Goal: Task Accomplishment & Management: Manage account settings

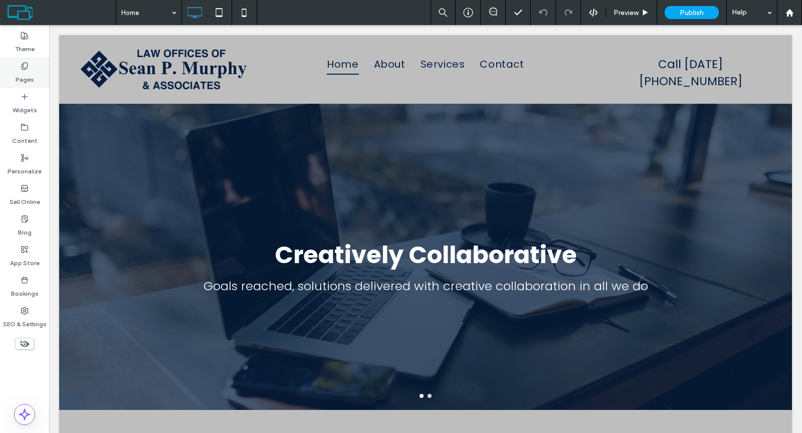
click at [28, 74] on label "Pages" at bounding box center [25, 77] width 19 height 14
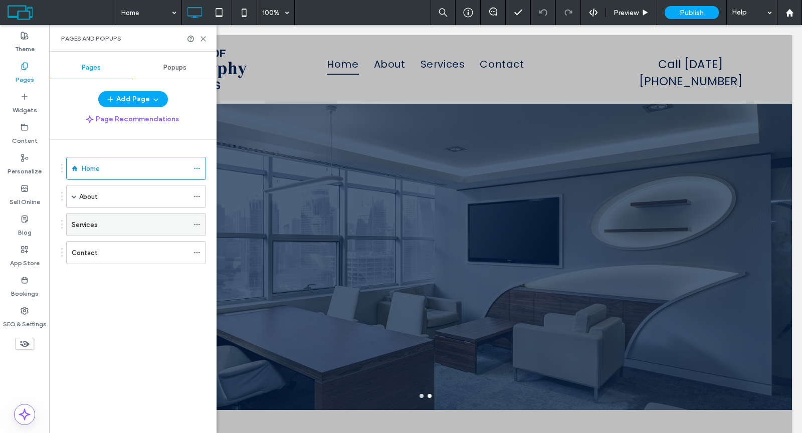
click at [80, 217] on div "Services" at bounding box center [130, 225] width 117 height 22
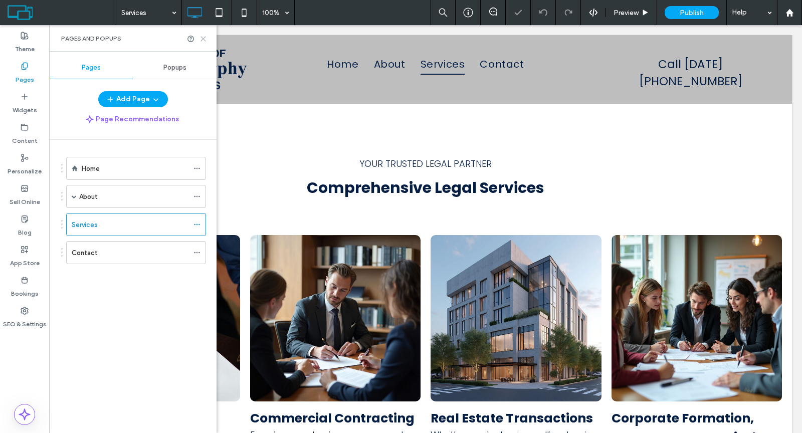
click at [200, 37] on icon at bounding box center [204, 39] width 8 height 8
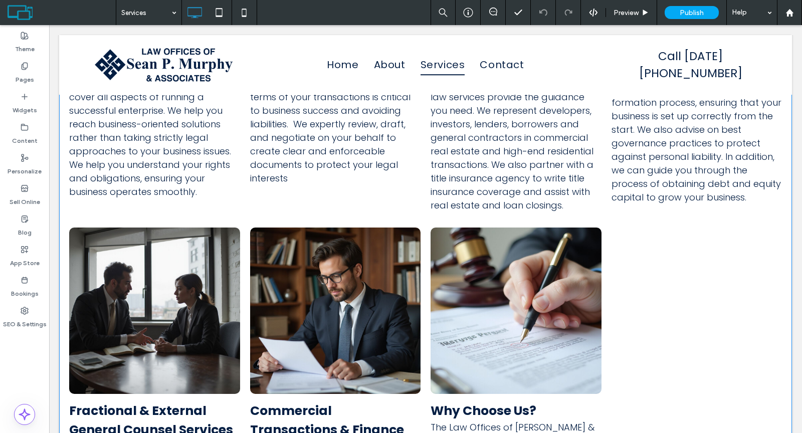
scroll to position [184, 0]
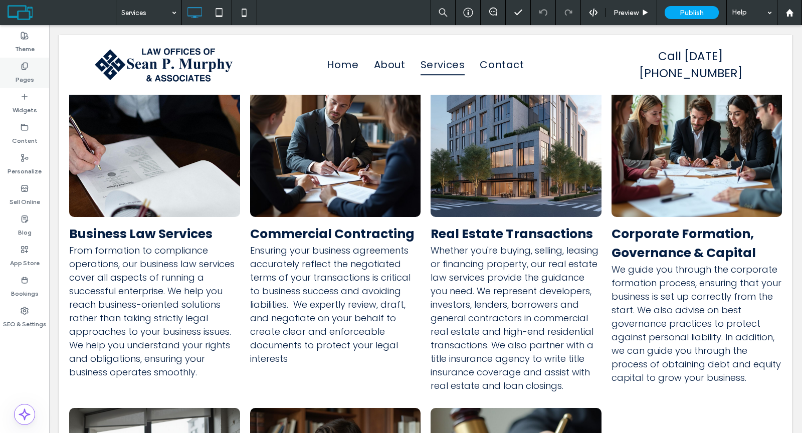
click at [28, 71] on label "Pages" at bounding box center [25, 77] width 19 height 14
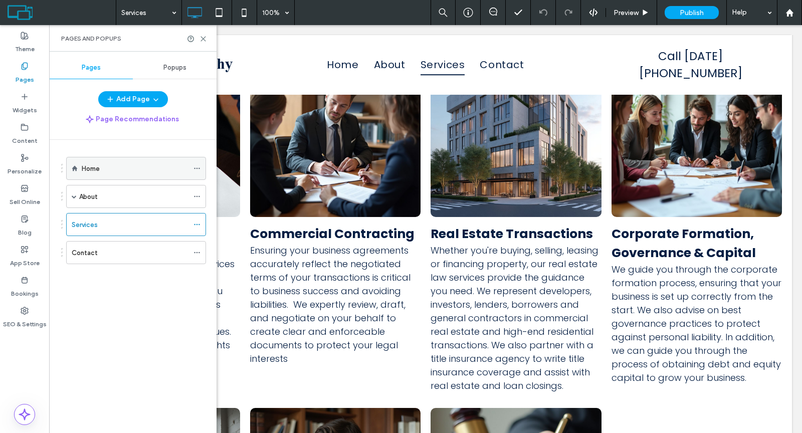
click at [105, 168] on div "Home" at bounding box center [135, 168] width 107 height 11
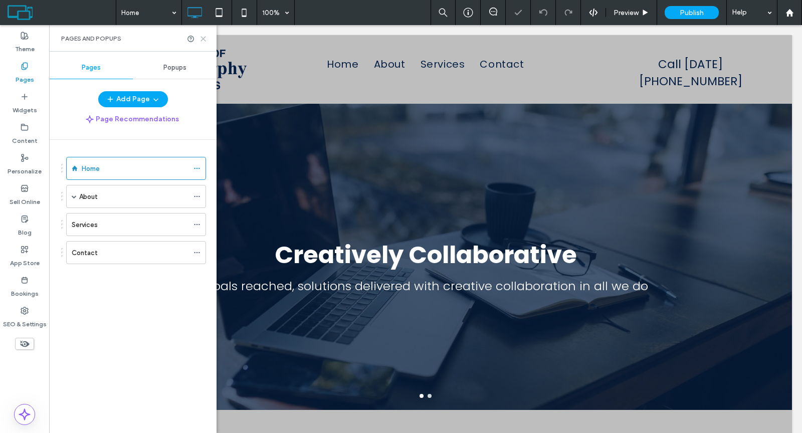
click at [202, 37] on use at bounding box center [203, 39] width 5 height 5
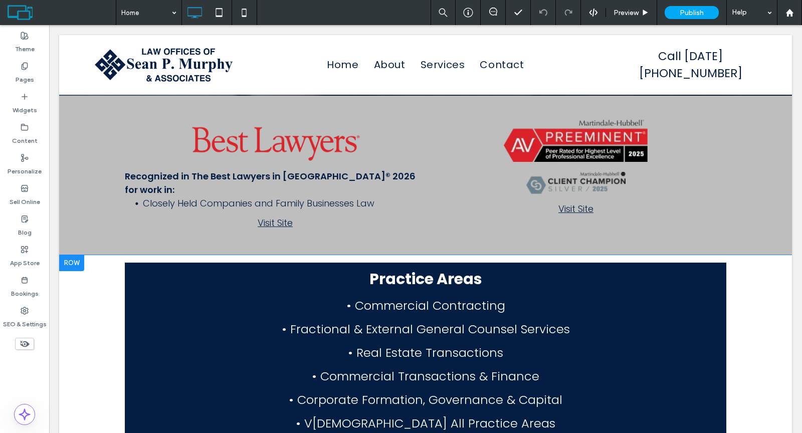
scroll to position [197, 0]
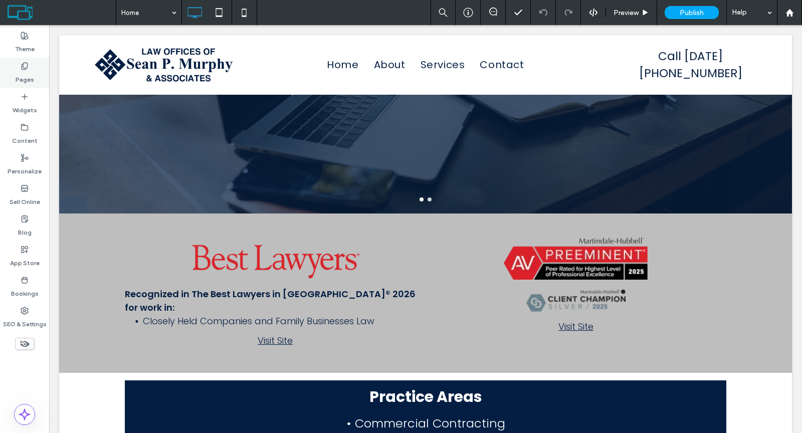
click at [28, 70] on label "Pages" at bounding box center [25, 77] width 19 height 14
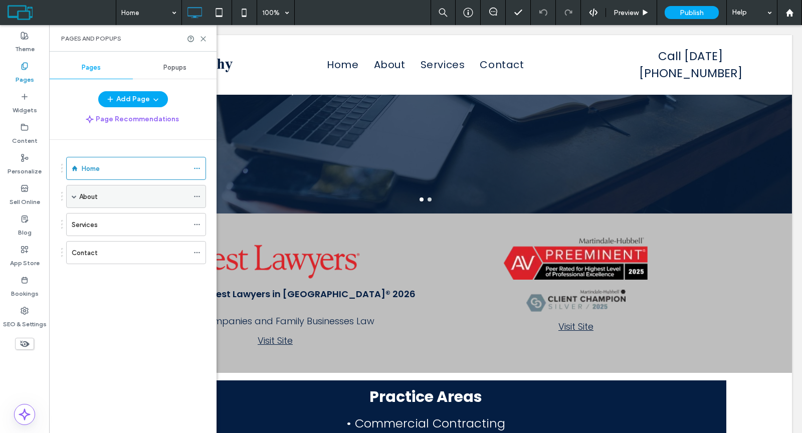
click at [103, 196] on div "About" at bounding box center [133, 196] width 109 height 11
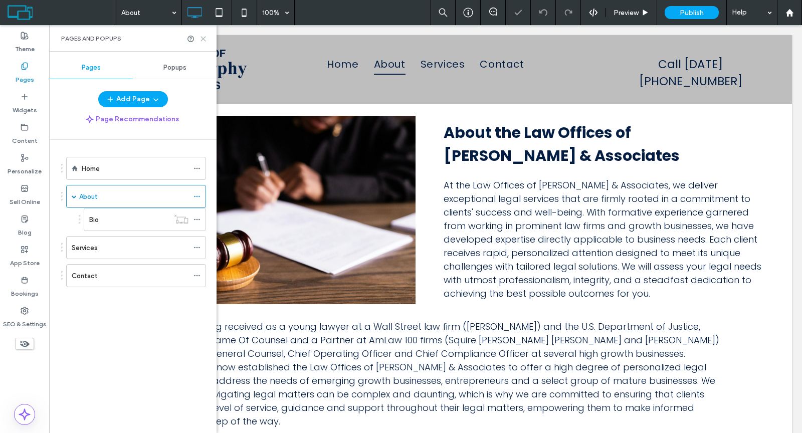
click at [205, 37] on icon at bounding box center [204, 39] width 8 height 8
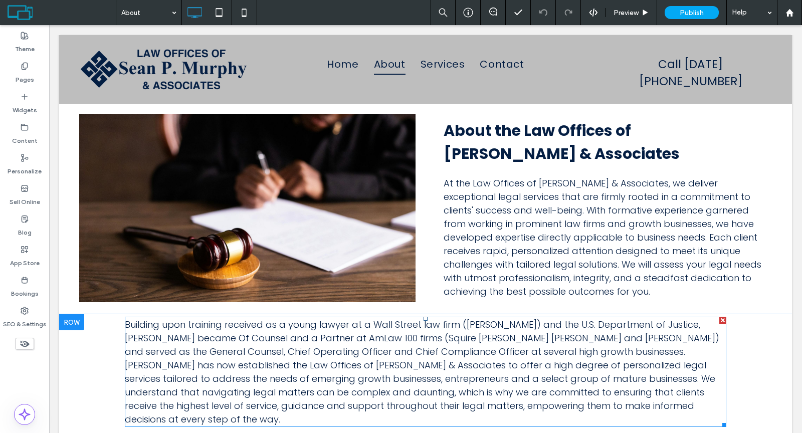
scroll to position [189, 0]
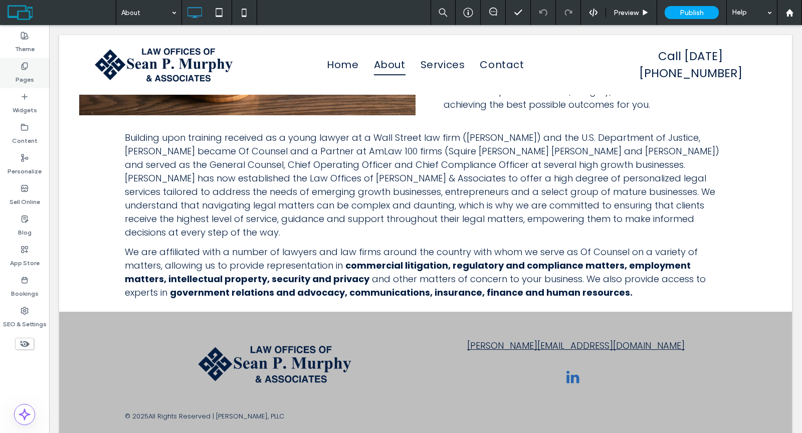
click at [21, 69] on icon at bounding box center [25, 66] width 8 height 8
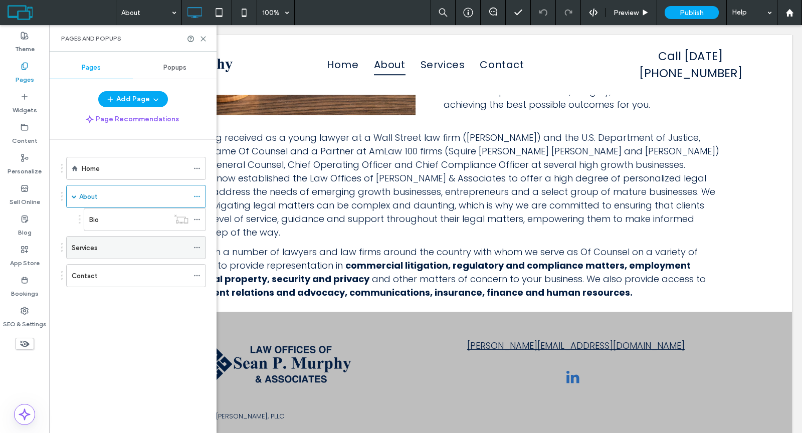
click at [91, 243] on label "Services" at bounding box center [85, 248] width 26 height 18
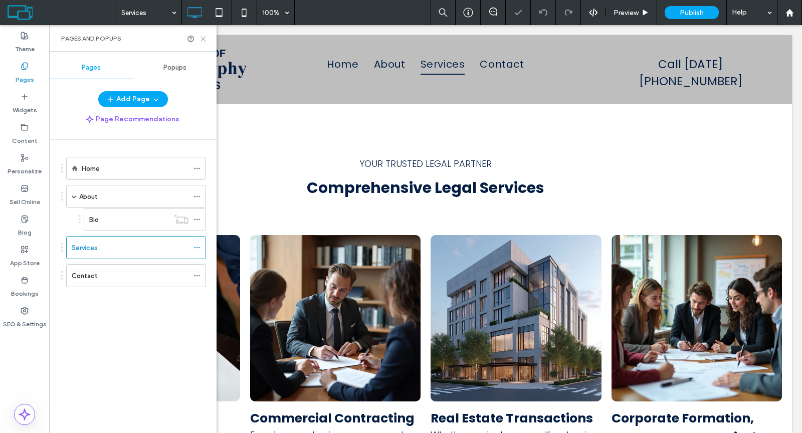
click at [201, 37] on icon at bounding box center [204, 39] width 8 height 8
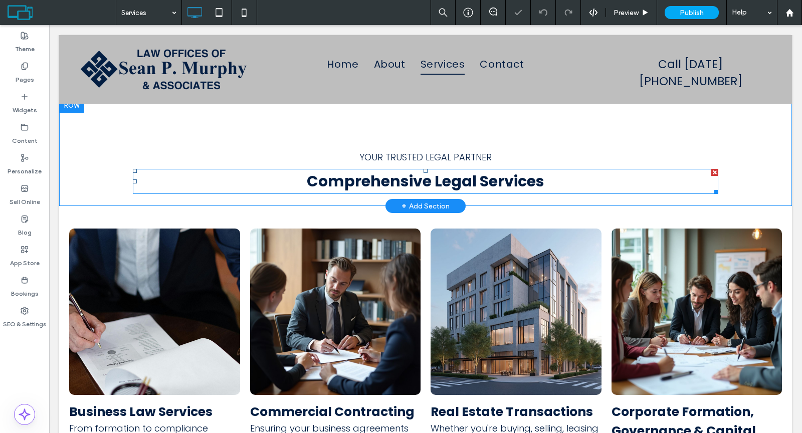
scroll to position [212, 0]
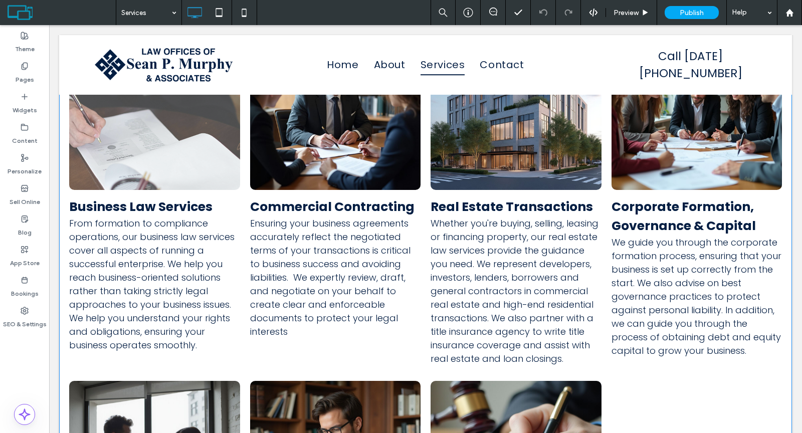
click at [151, 223] on p "From formation to compliance operations, our business law services cover all as…" at bounding box center [154, 284] width 171 height 135
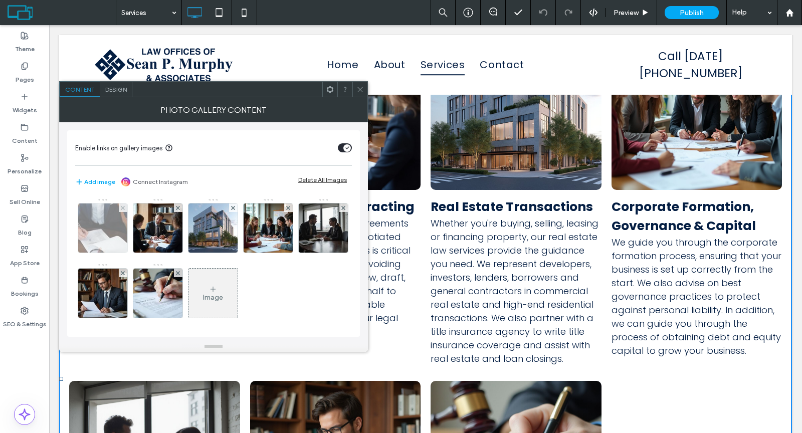
click at [110, 225] on img at bounding box center [103, 228] width 74 height 49
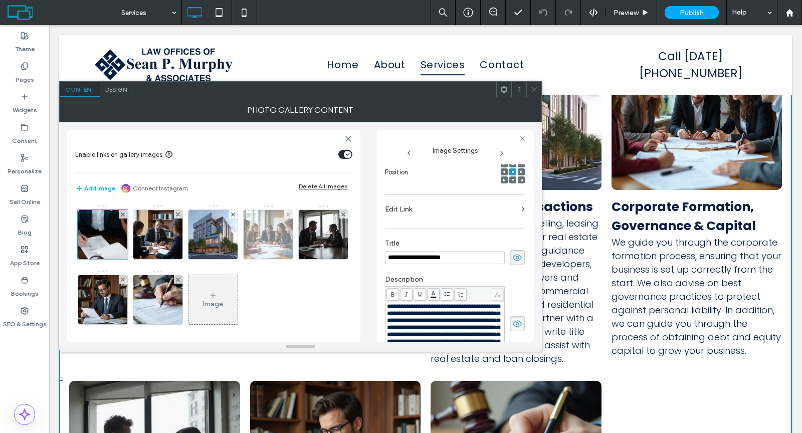
scroll to position [0, 0]
click at [483, 308] on span "**********" at bounding box center [443, 331] width 113 height 56
click at [485, 308] on span "**********" at bounding box center [443, 331] width 113 height 56
click at [472, 273] on div "**********" at bounding box center [455, 318] width 140 height 96
click at [535, 92] on icon at bounding box center [534, 90] width 8 height 8
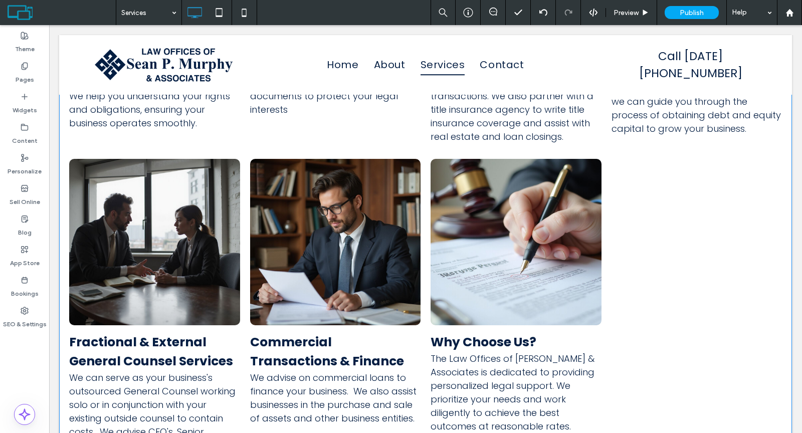
scroll to position [635, 0]
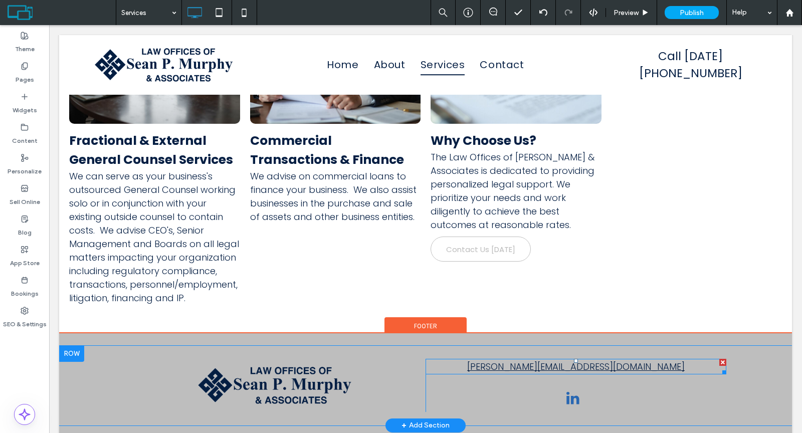
click at [529, 363] on link "Sean@SPMurphyPLLC.com" at bounding box center [576, 366] width 218 height 13
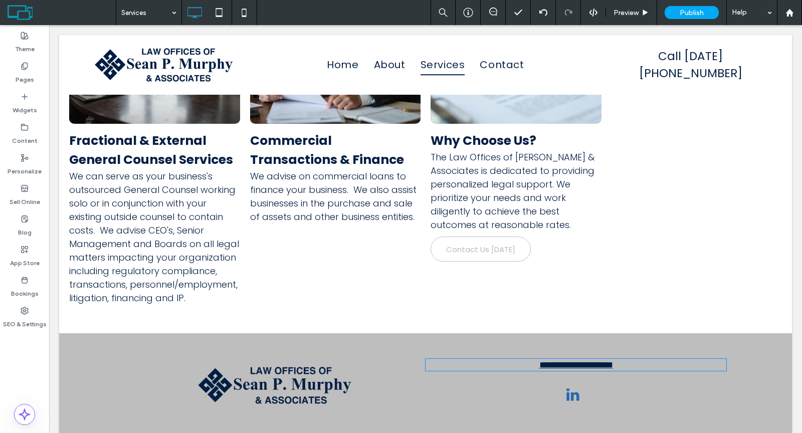
type input "*******"
type input "**"
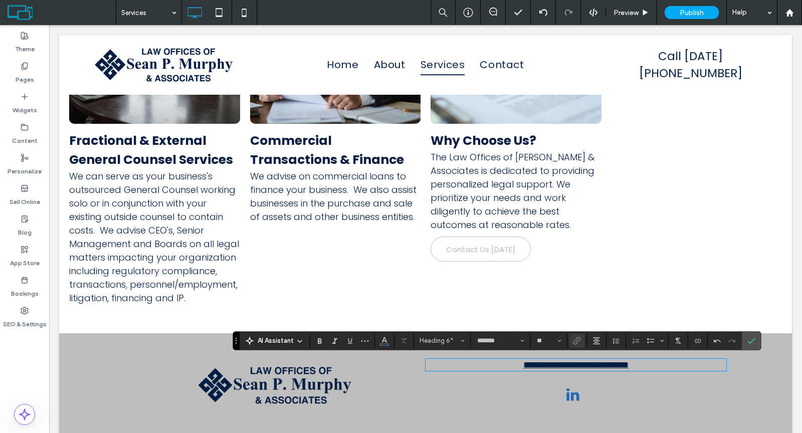
click at [527, 367] on link "**********" at bounding box center [575, 364] width 105 height 9
click at [527, 369] on link "**********" at bounding box center [575, 364] width 105 height 9
click at [527, 366] on link "**********" at bounding box center [575, 364] width 105 height 9
click at [525, 367] on link "**********" at bounding box center [575, 364] width 105 height 9
copy link "**********"
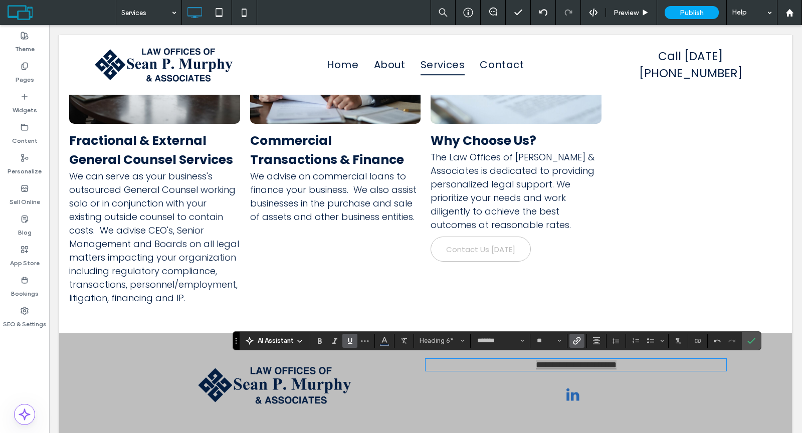
click at [575, 345] on span "Link" at bounding box center [577, 340] width 8 height 13
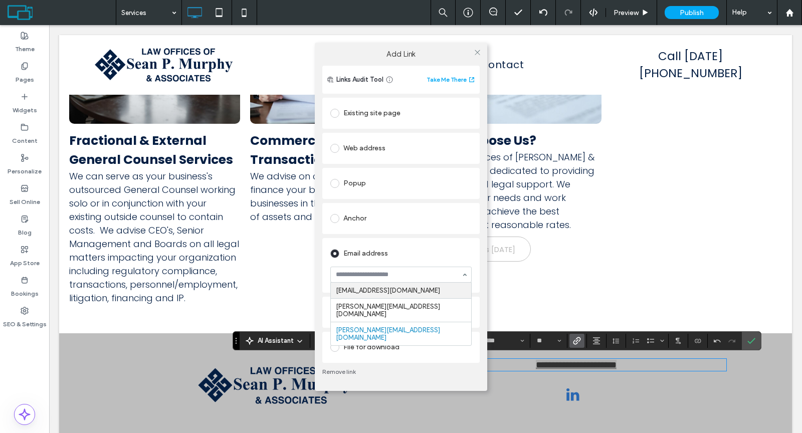
paste input "**********"
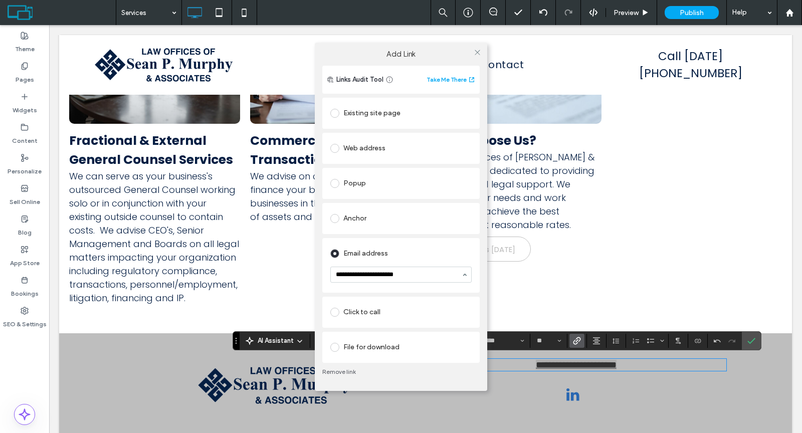
type input "**********"
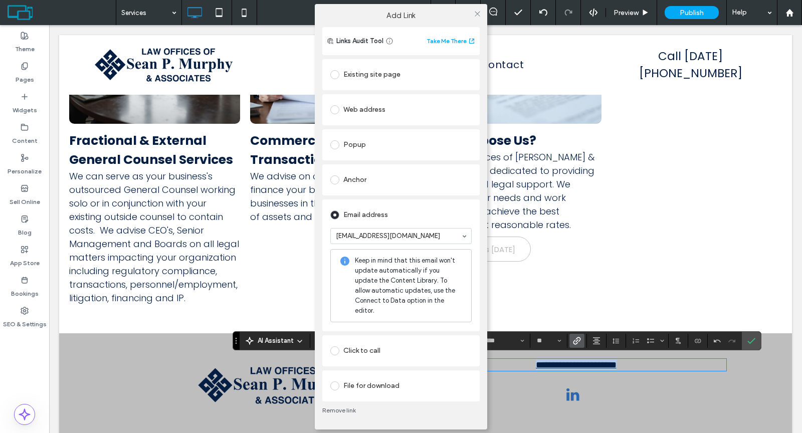
click at [418, 258] on div "Email address Intake@SPMurphyPLLC.com Keep in mind that this email won't update…" at bounding box center [400, 266] width 141 height 122
click at [476, 18] on icon at bounding box center [478, 14] width 8 height 8
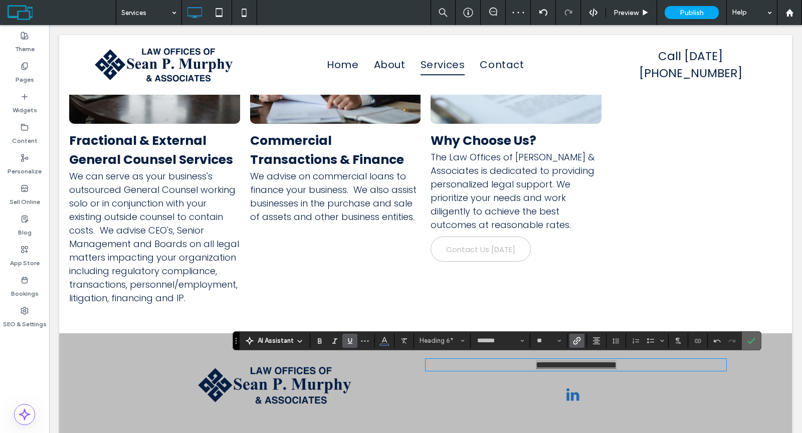
click at [747, 340] on icon "Confirm" at bounding box center [751, 341] width 8 height 8
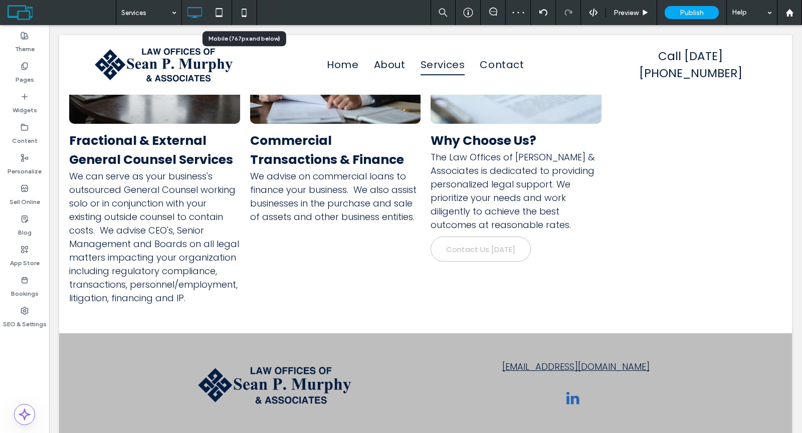
click at [243, 13] on icon at bounding box center [244, 13] width 20 height 20
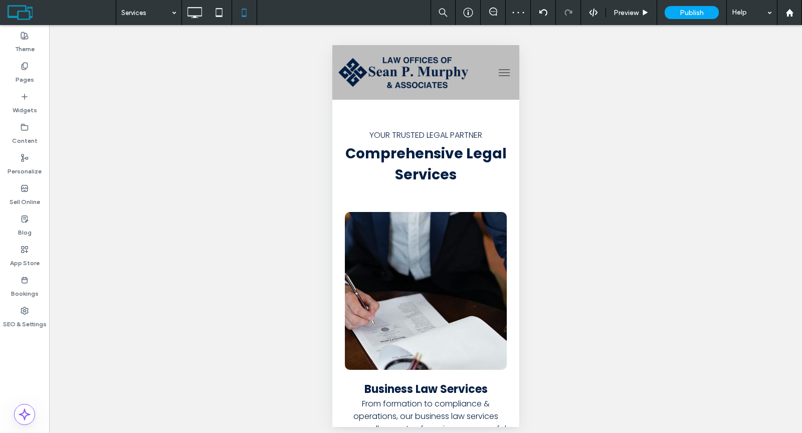
scroll to position [0, 0]
click at [498, 75] on span "menu" at bounding box center [503, 75] width 11 height 1
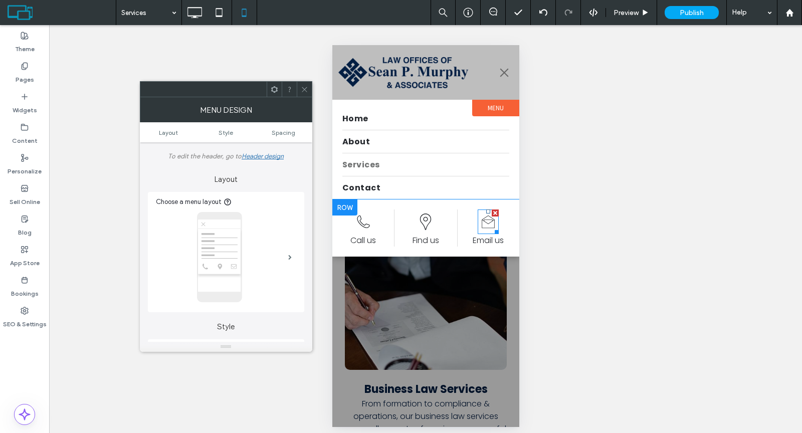
click at [485, 222] on icon at bounding box center [487, 222] width 21 height 25
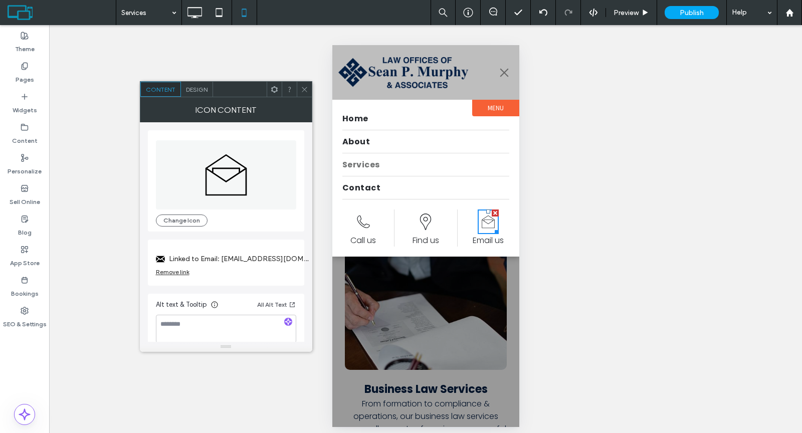
click at [233, 260] on label "Linked to Email: triplehoya@gmail.com" at bounding box center [239, 259] width 140 height 19
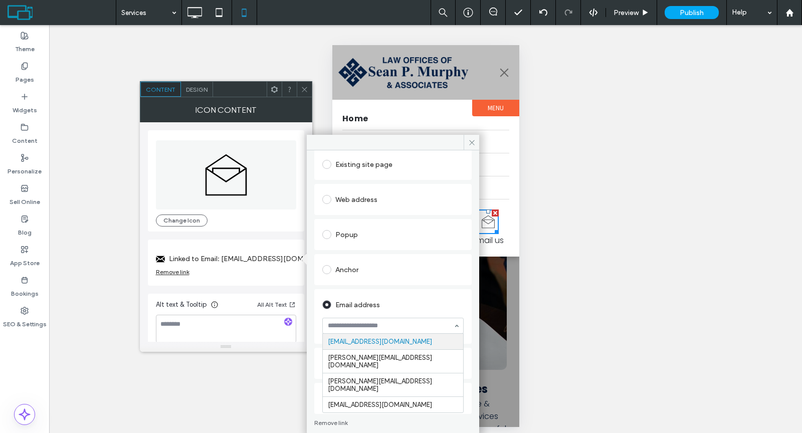
scroll to position [57, 0]
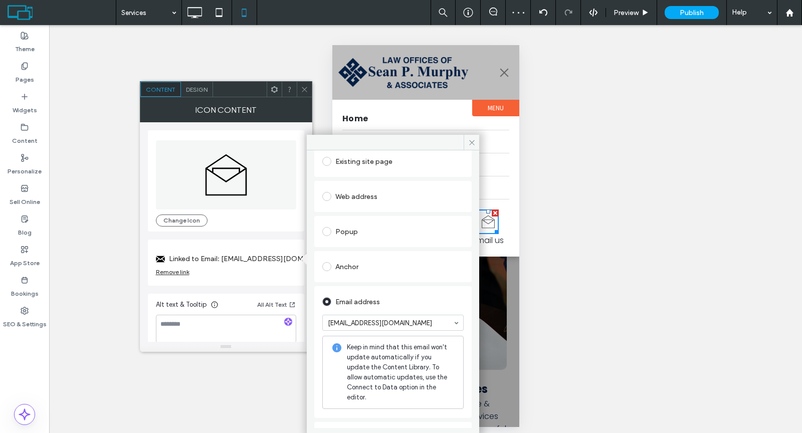
click at [304, 85] on span at bounding box center [305, 89] width 8 height 15
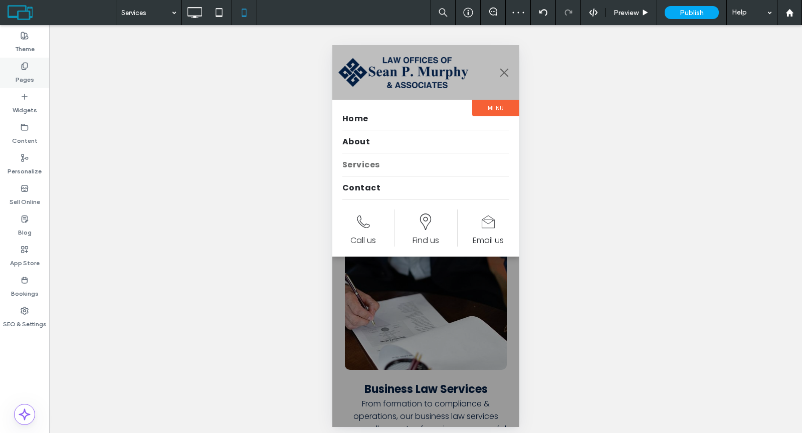
click at [21, 73] on label "Pages" at bounding box center [25, 77] width 19 height 14
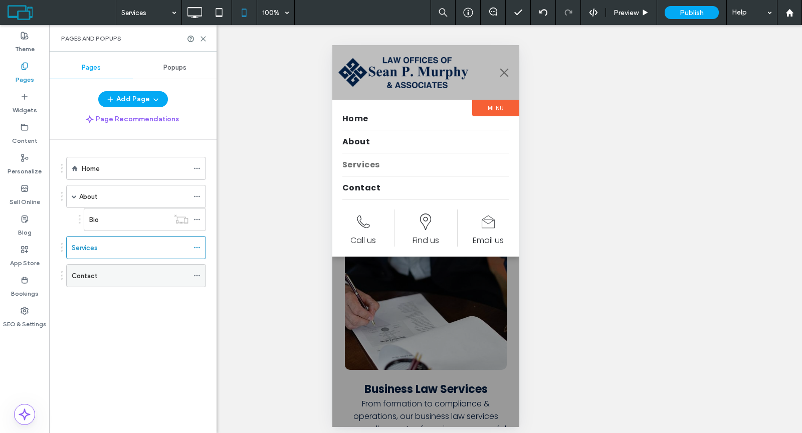
click at [165, 272] on div "Contact" at bounding box center [130, 276] width 117 height 11
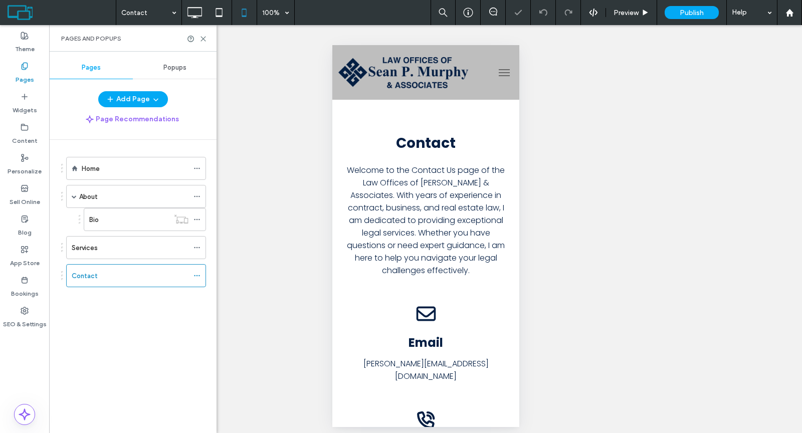
click at [204, 38] on icon at bounding box center [204, 39] width 8 height 8
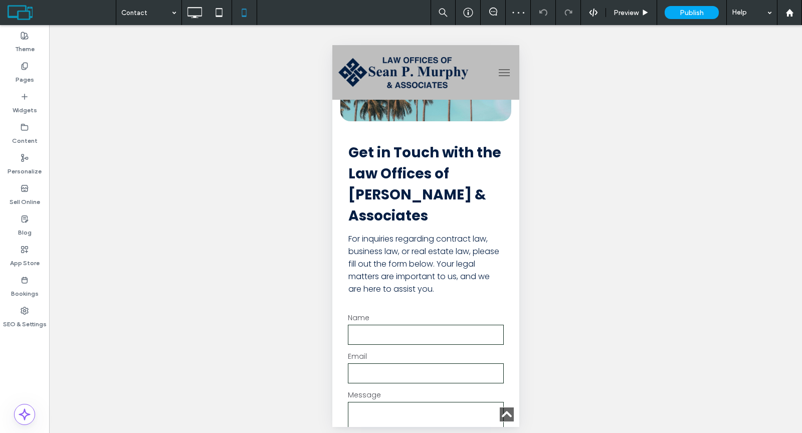
scroll to position [662, 0]
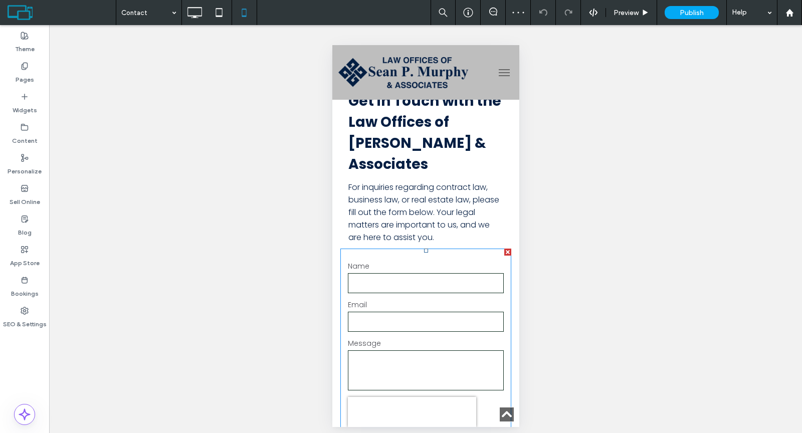
click at [455, 300] on label "Email" at bounding box center [425, 305] width 156 height 11
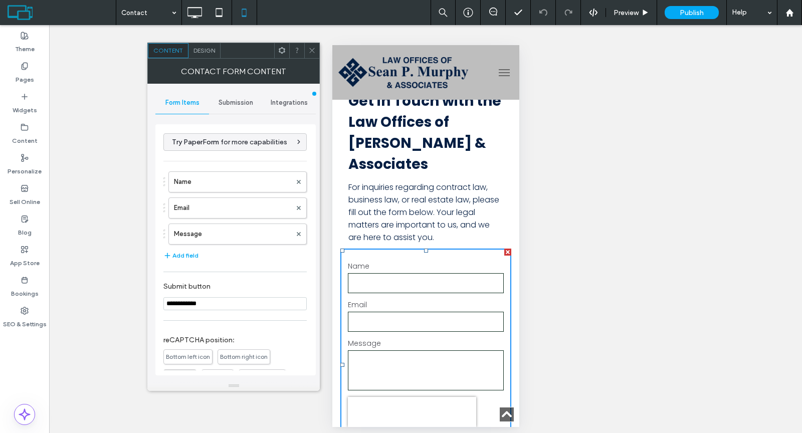
click at [226, 100] on span "Submission" at bounding box center [236, 103] width 35 height 8
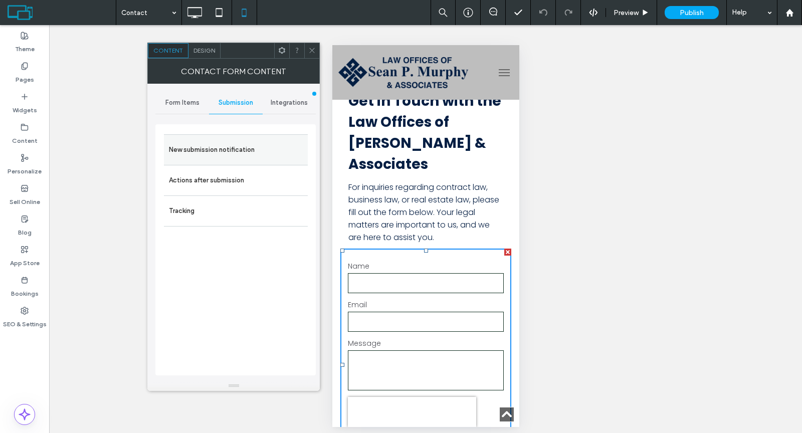
click at [225, 143] on label "New submission notification" at bounding box center [236, 150] width 134 height 20
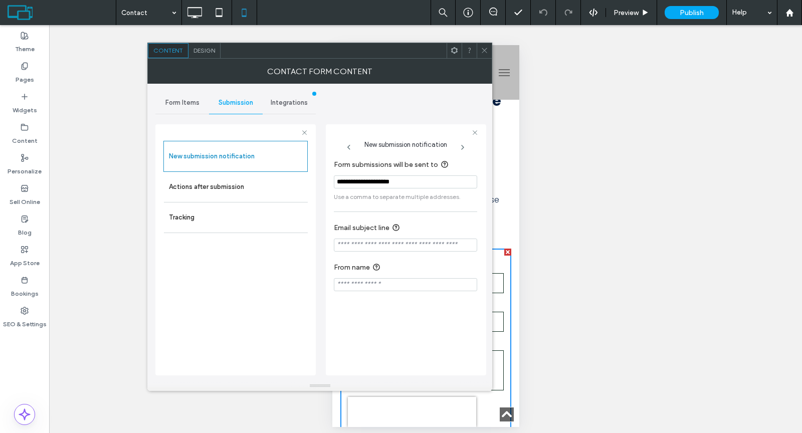
drag, startPoint x: 425, startPoint y: 181, endPoint x: 319, endPoint y: 179, distance: 106.3
click at [319, 179] on div "**********" at bounding box center [319, 232] width 329 height 297
paste input "**"
type input "**********"
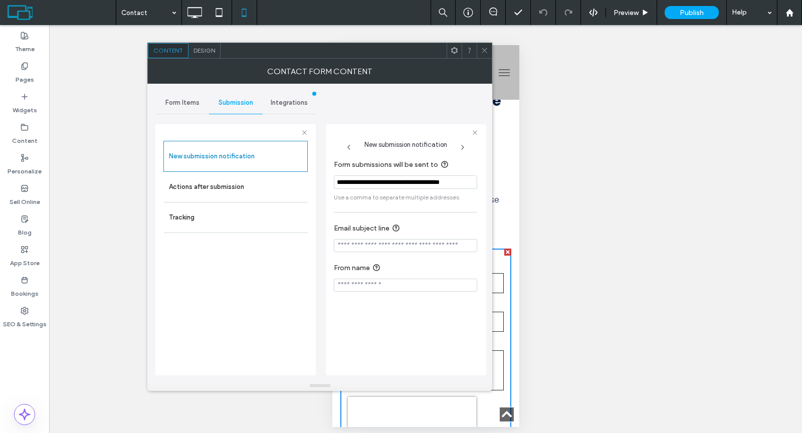
click at [334, 129] on div at bounding box center [406, 132] width 144 height 7
click at [481, 53] on icon at bounding box center [485, 51] width 8 height 8
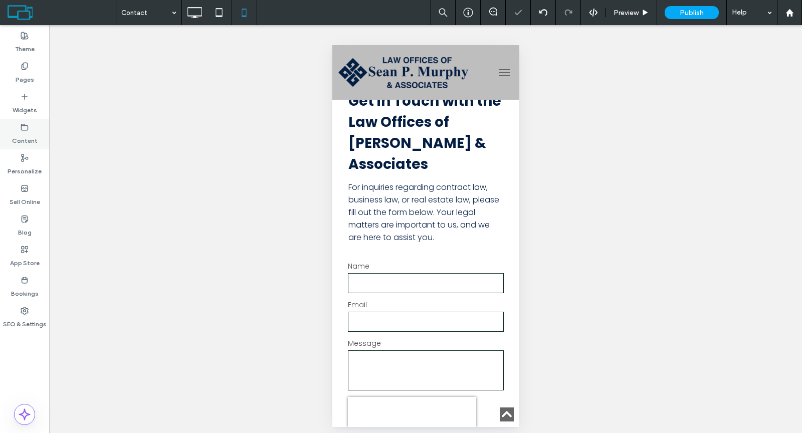
click at [34, 139] on label "Content" at bounding box center [25, 138] width 26 height 14
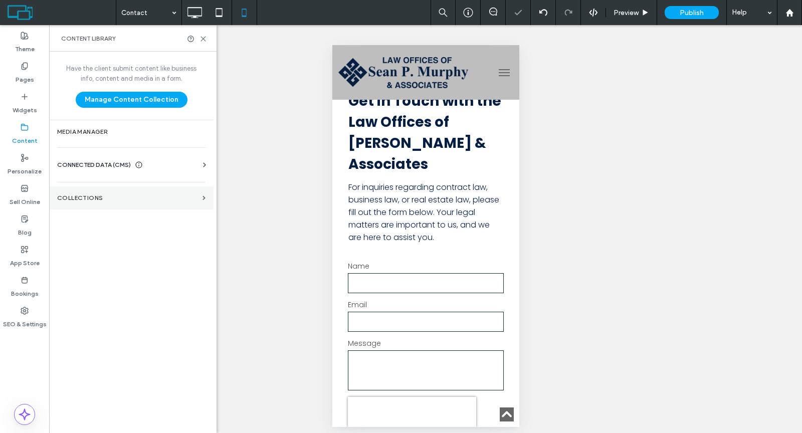
click at [108, 195] on label "Collections" at bounding box center [127, 198] width 141 height 7
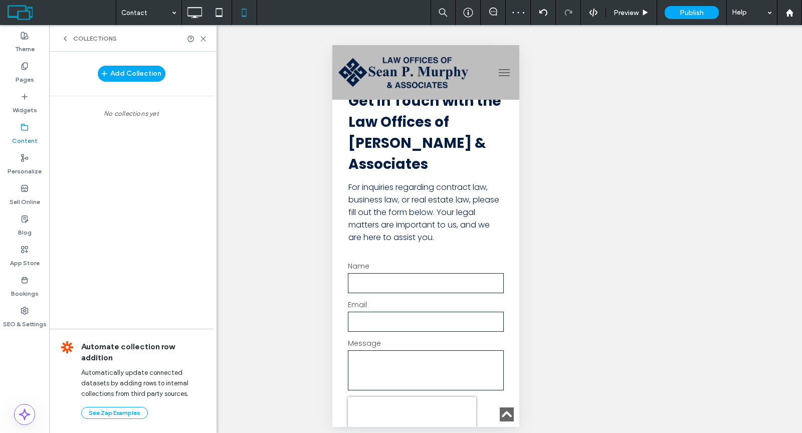
click at [67, 40] on icon at bounding box center [65, 39] width 8 height 8
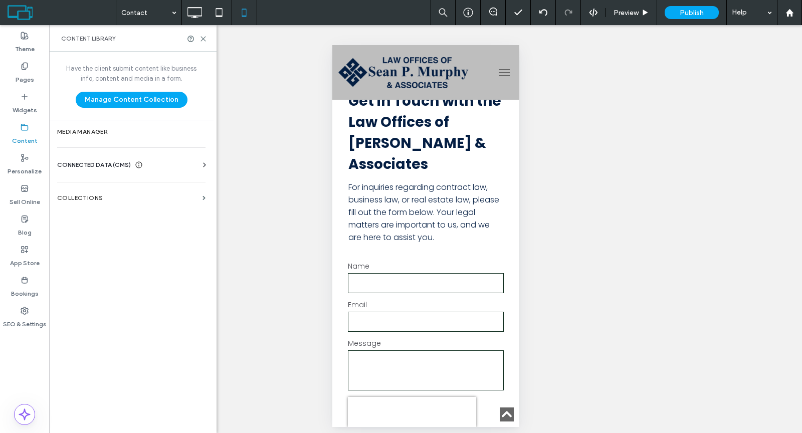
click at [86, 163] on span "CONNECTED DATA (CMS)" at bounding box center [94, 165] width 74 height 10
click at [87, 178] on section "Business Info" at bounding box center [133, 189] width 152 height 23
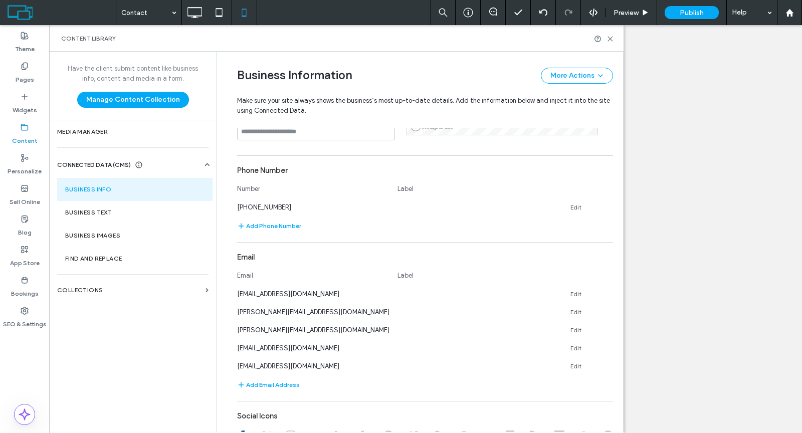
scroll to position [371, 0]
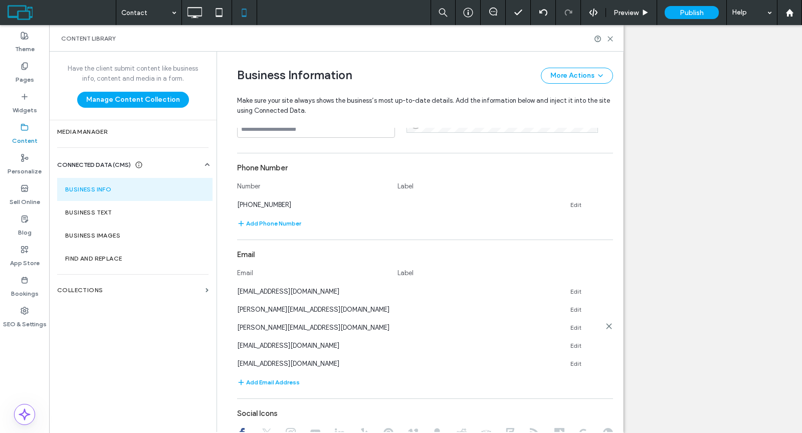
click at [605, 323] on icon at bounding box center [609, 326] width 8 height 8
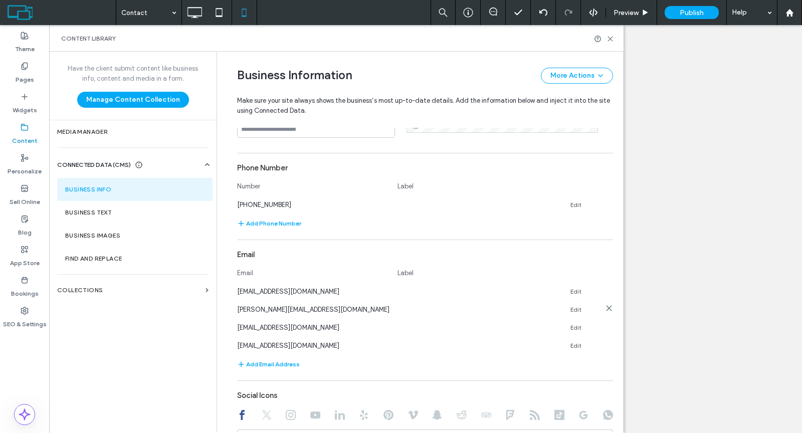
click at [607, 309] on use at bounding box center [609, 308] width 5 height 5
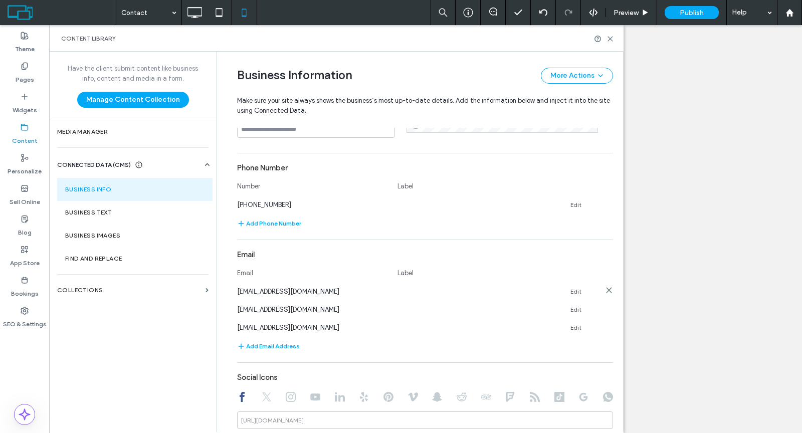
click at [605, 289] on icon at bounding box center [609, 290] width 8 height 8
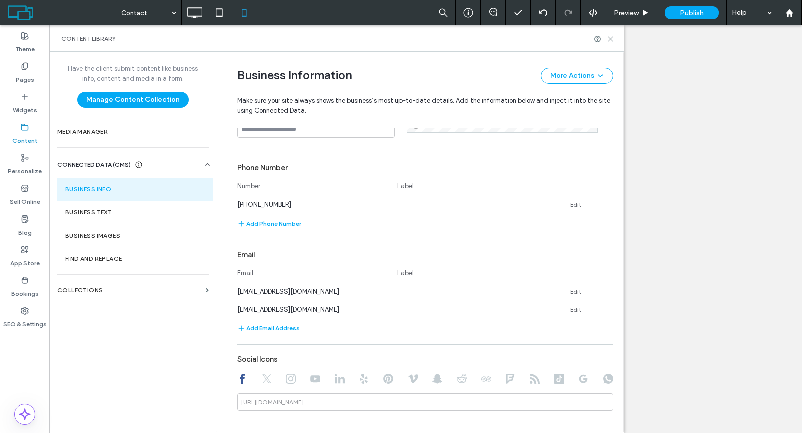
click at [611, 37] on use at bounding box center [610, 39] width 5 height 5
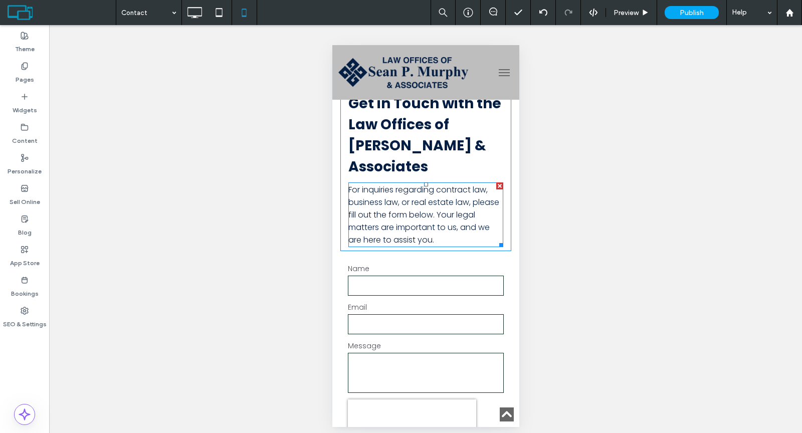
scroll to position [763, 0]
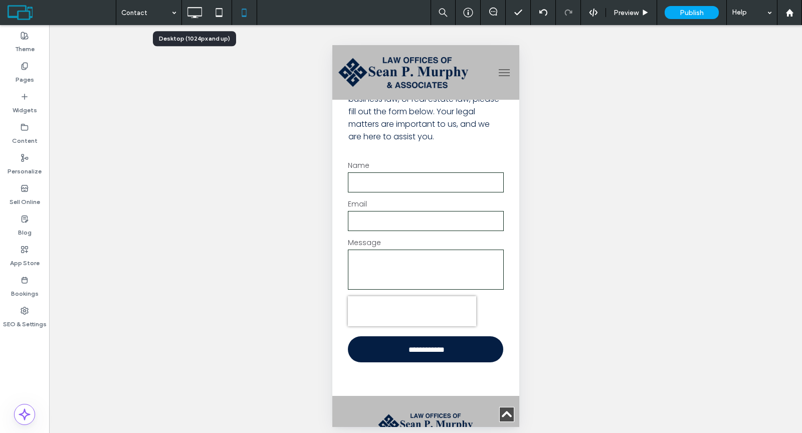
click at [192, 13] on icon at bounding box center [194, 13] width 20 height 20
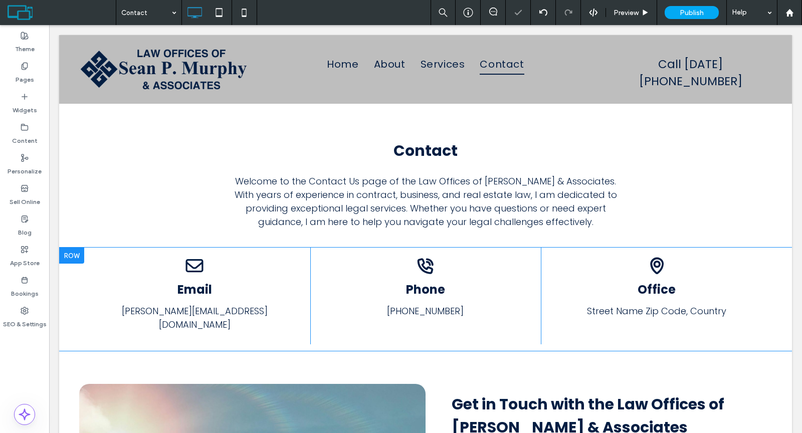
scroll to position [0, 0]
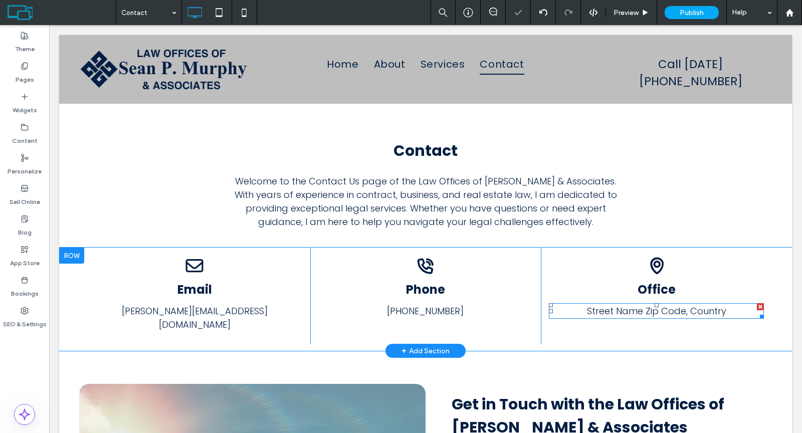
click at [647, 313] on span "Street Name Zip Code, Country" at bounding box center [656, 311] width 139 height 13
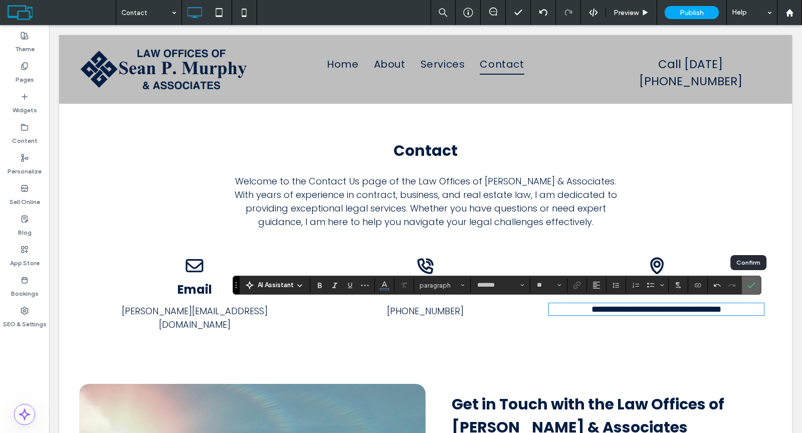
drag, startPoint x: 751, startPoint y: 284, endPoint x: 692, endPoint y: 263, distance: 62.8
click at [751, 284] on icon "Confirm" at bounding box center [751, 285] width 8 height 8
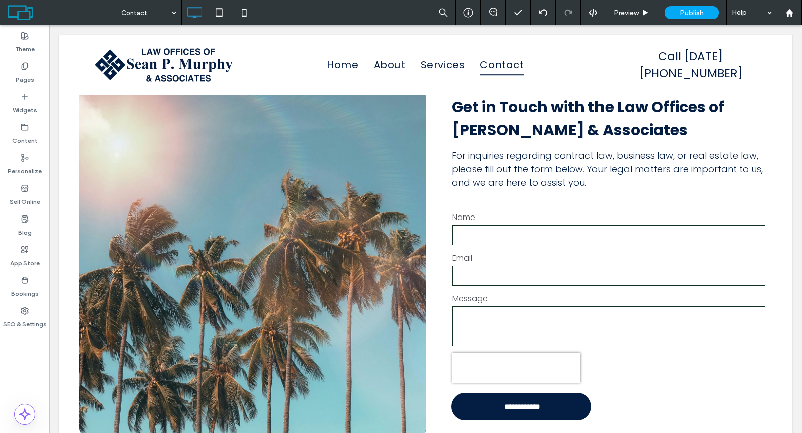
scroll to position [447, 0]
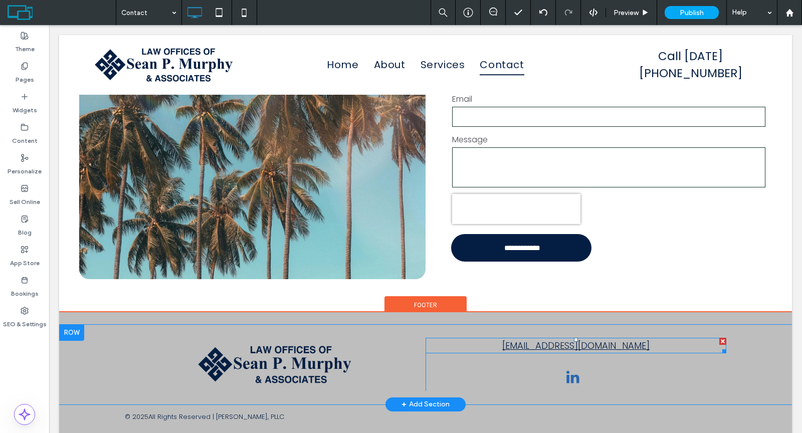
click at [595, 339] on link "Intake@SPMurphyPLLC.com" at bounding box center [575, 345] width 147 height 13
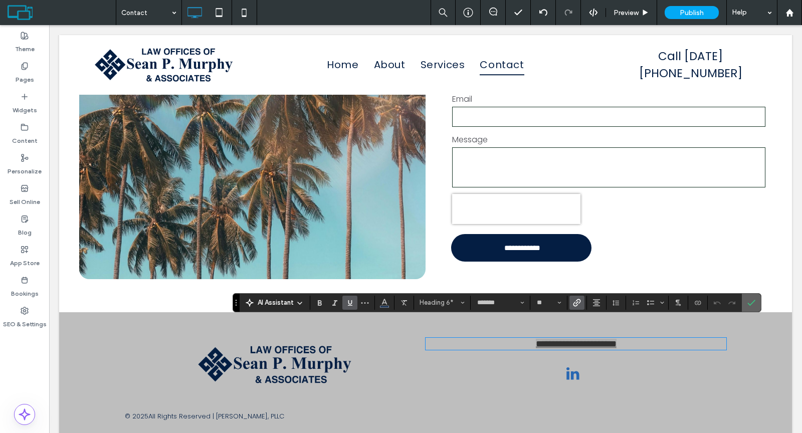
drag, startPoint x: 746, startPoint y: 302, endPoint x: 677, endPoint y: 280, distance: 72.0
click at [747, 302] on icon "Confirm" at bounding box center [751, 303] width 8 height 8
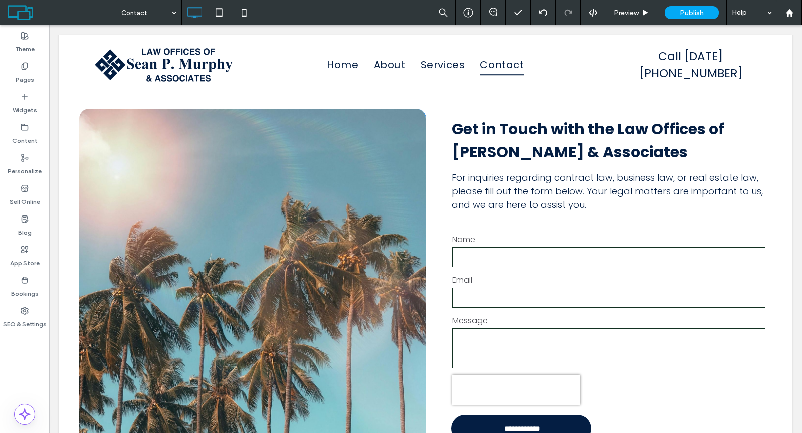
scroll to position [94, 0]
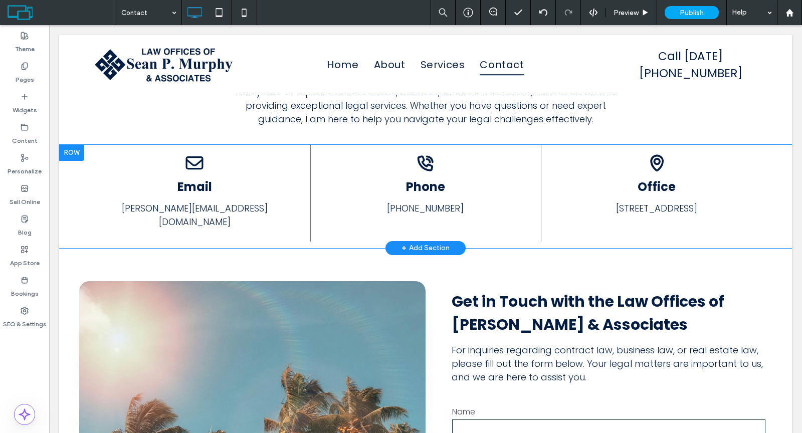
click at [225, 216] on div "Email Sean@spmurphypllc.com Click To Paste" at bounding box center [194, 193] width 231 height 97
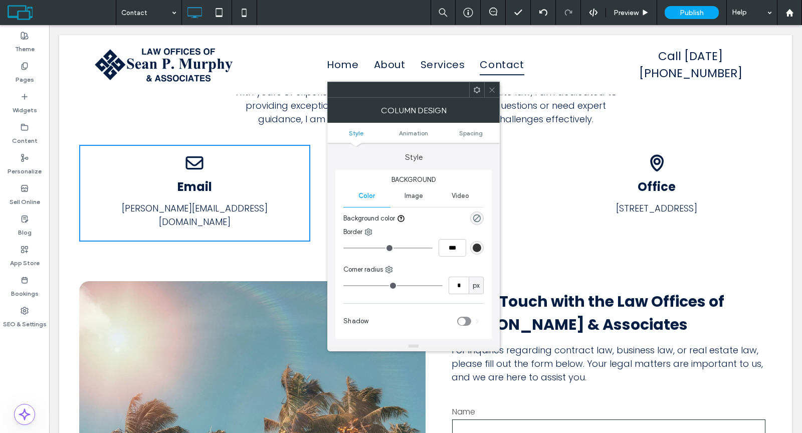
click at [225, 210] on link "Sean@spmurphypllc.com" at bounding box center [195, 215] width 146 height 26
click at [497, 91] on div at bounding box center [491, 89] width 15 height 15
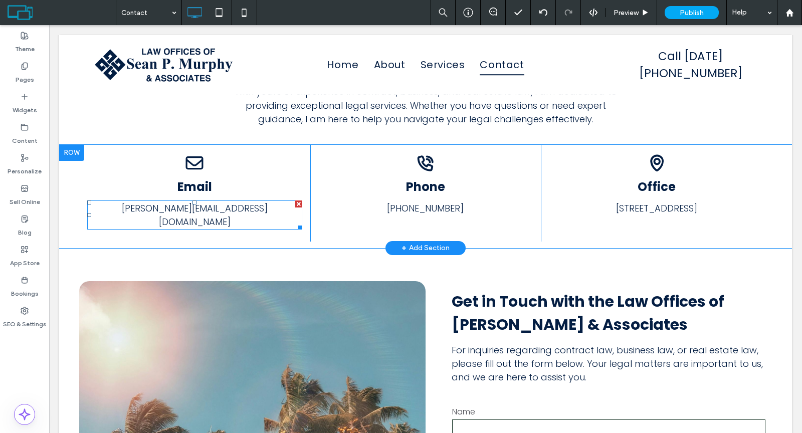
click at [232, 203] on link "Sean@spmurphypllc.com" at bounding box center [195, 215] width 146 height 26
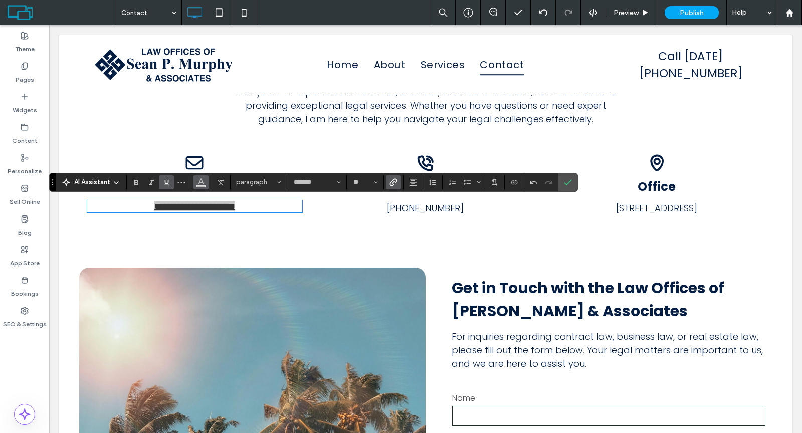
click at [202, 185] on icon "Color" at bounding box center [201, 181] width 8 height 8
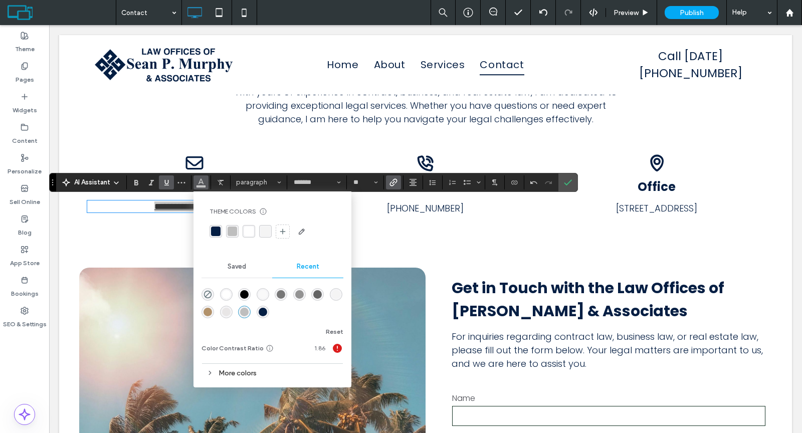
click at [245, 293] on div "rgba(0, 0, 0, 1)" at bounding box center [244, 294] width 9 height 9
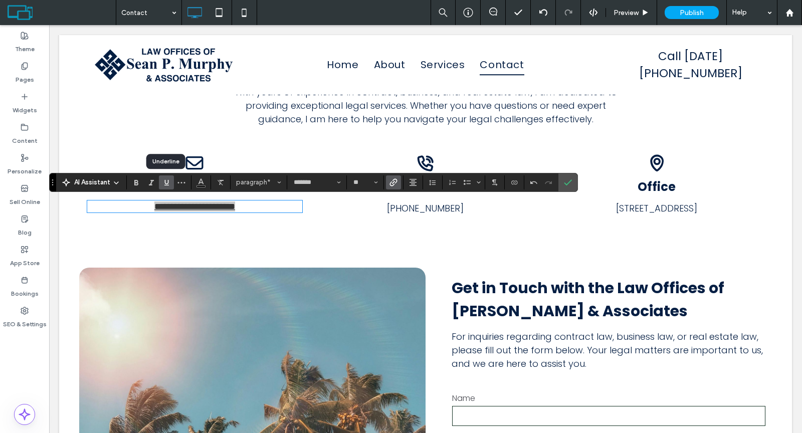
click at [165, 180] on icon "Underline" at bounding box center [166, 182] width 8 height 8
click at [394, 183] on icon "Link" at bounding box center [394, 182] width 8 height 8
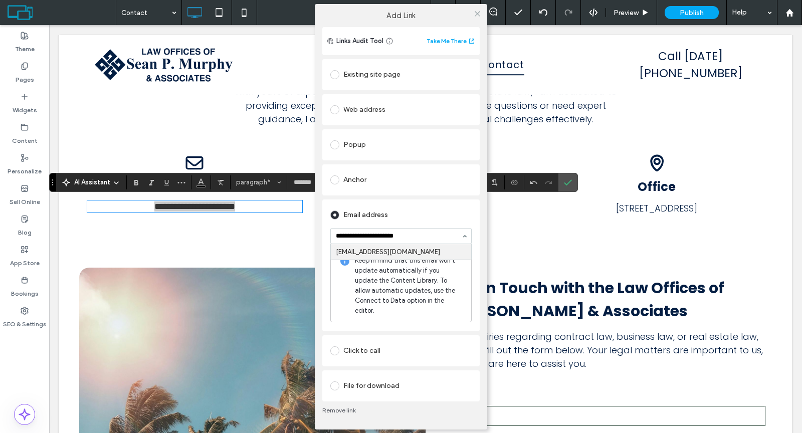
type input "**********"
click at [422, 217] on div "Email address" at bounding box center [400, 215] width 141 height 16
click at [476, 18] on icon at bounding box center [478, 14] width 8 height 8
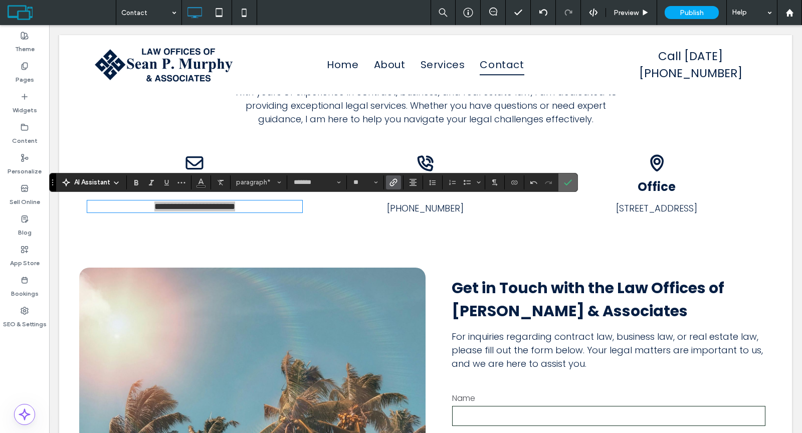
click at [564, 181] on icon "Confirm" at bounding box center [568, 182] width 8 height 8
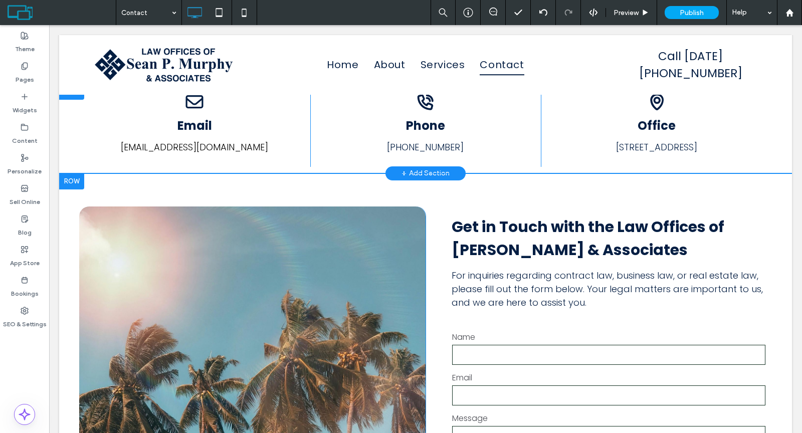
scroll to position [0, 0]
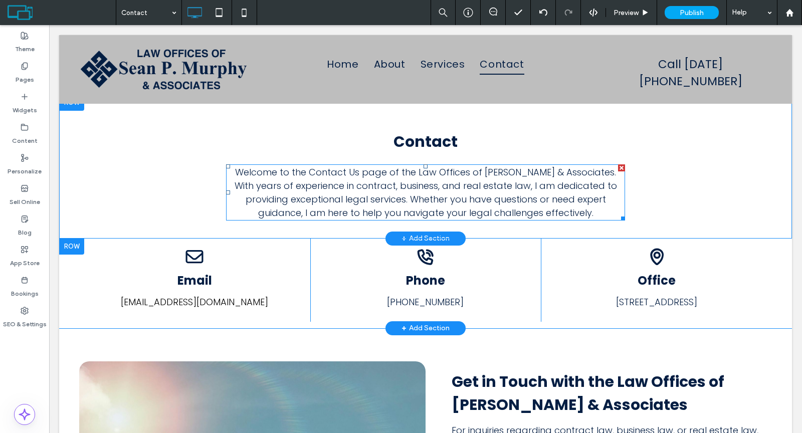
click at [618, 165] on div at bounding box center [621, 167] width 7 height 7
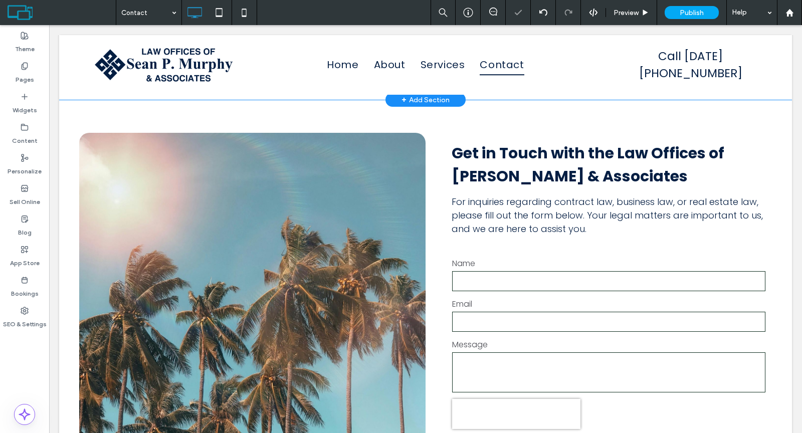
scroll to position [187, 0]
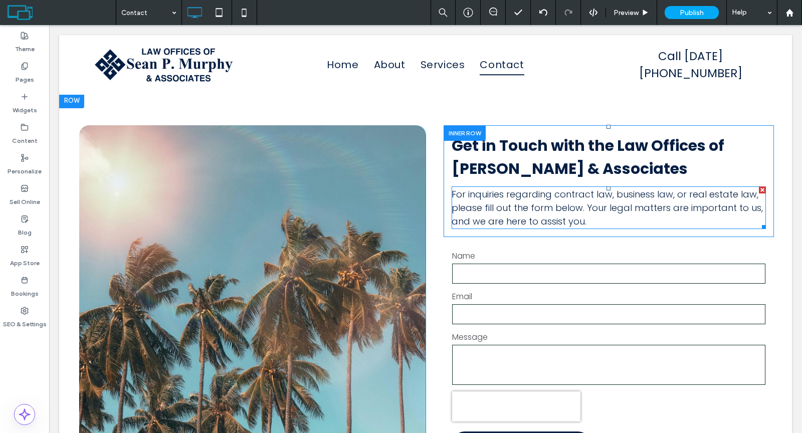
click at [484, 197] on span "For inquiries regarding contract law, business law, or real estate law, please …" at bounding box center [607, 208] width 311 height 40
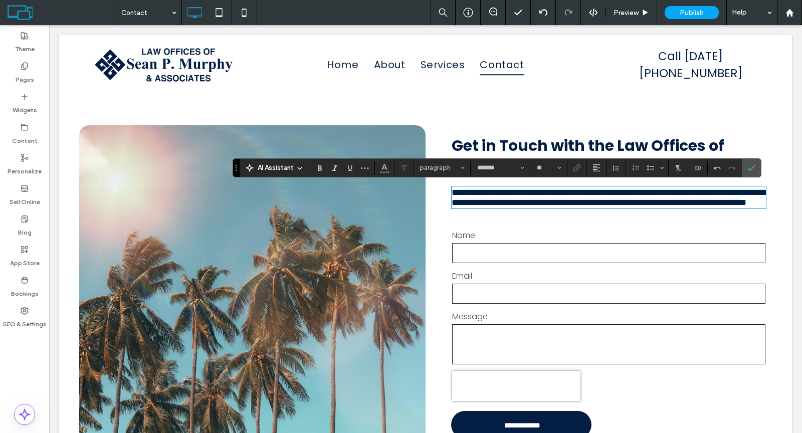
scroll to position [0, 0]
click at [747, 168] on icon "Confirm" at bounding box center [751, 168] width 8 height 8
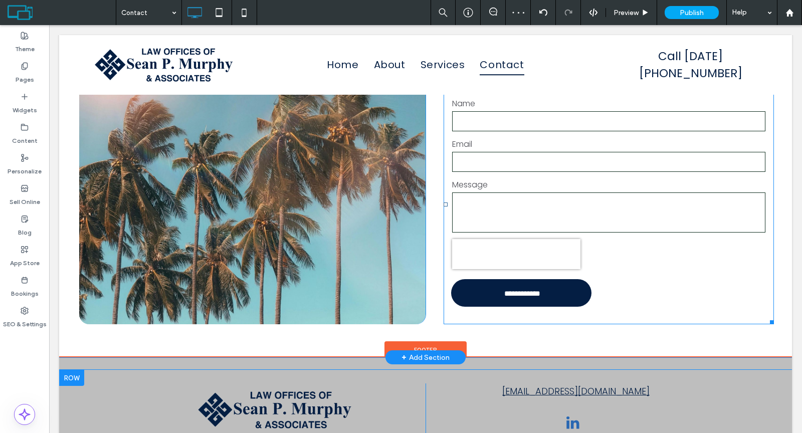
scroll to position [294, 0]
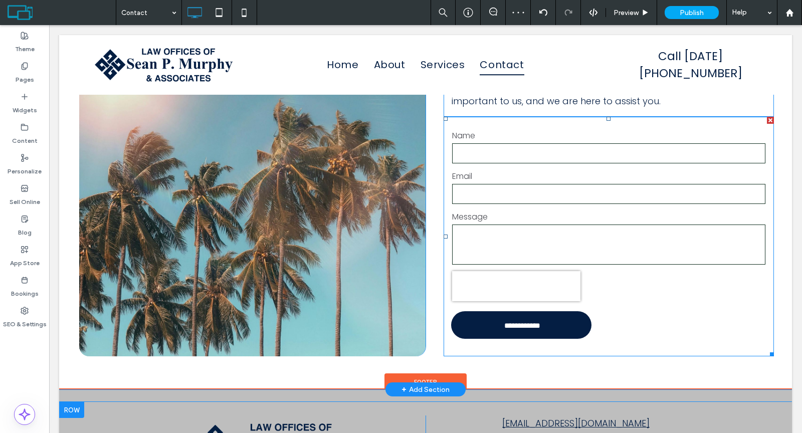
click at [627, 202] on div "Email" at bounding box center [609, 188] width 330 height 36
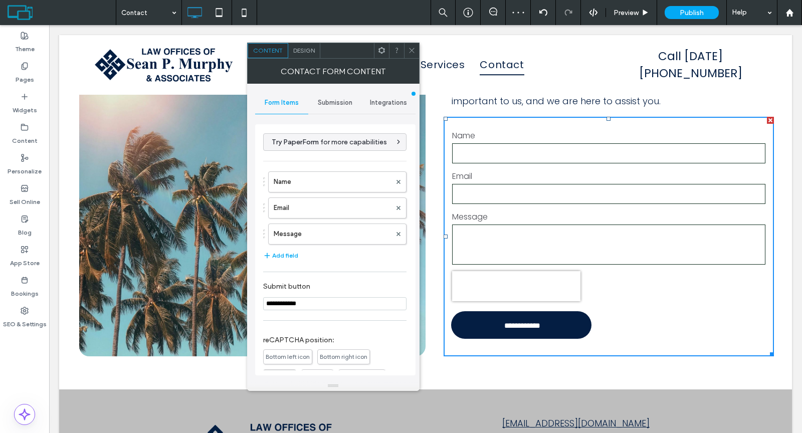
click at [330, 105] on span "Submission" at bounding box center [335, 103] width 35 height 8
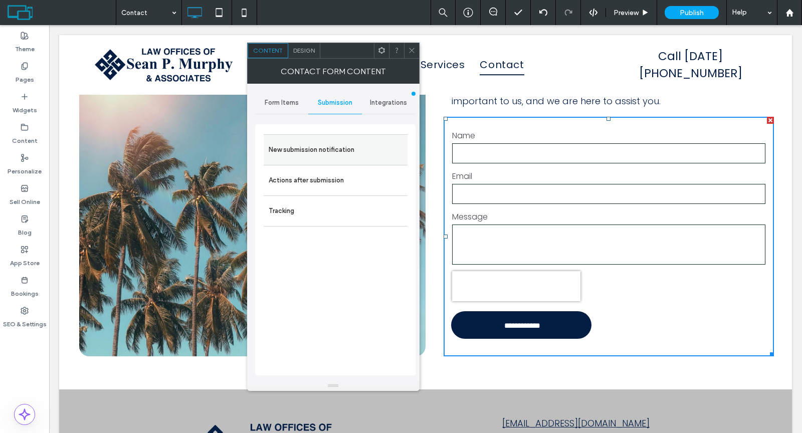
click at [332, 136] on div "New submission notification" at bounding box center [336, 149] width 144 height 31
click at [332, 143] on label "New submission notification" at bounding box center [336, 150] width 134 height 20
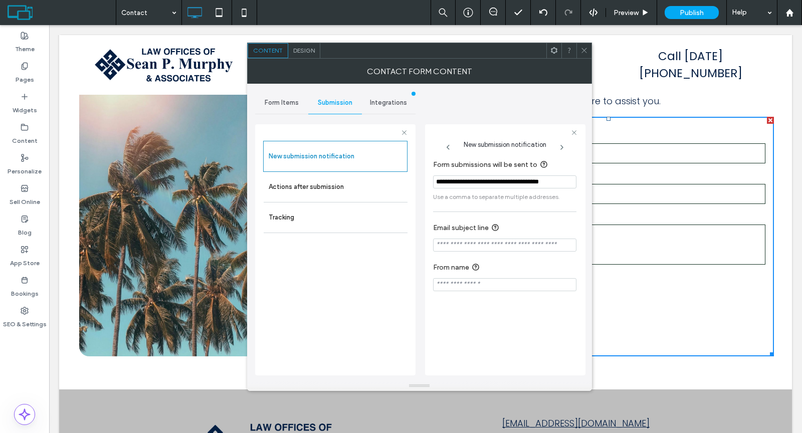
click at [579, 51] on div at bounding box center [583, 50] width 15 height 15
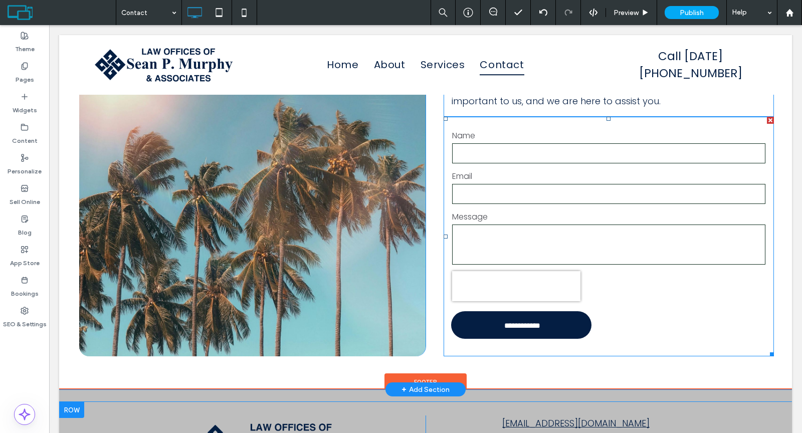
scroll to position [386, 0]
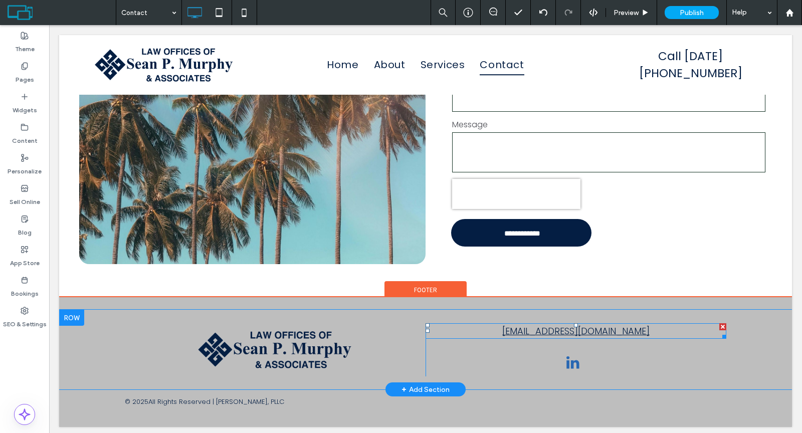
click at [518, 328] on link "Intake@SPMurphyPLLC.com" at bounding box center [575, 331] width 147 height 13
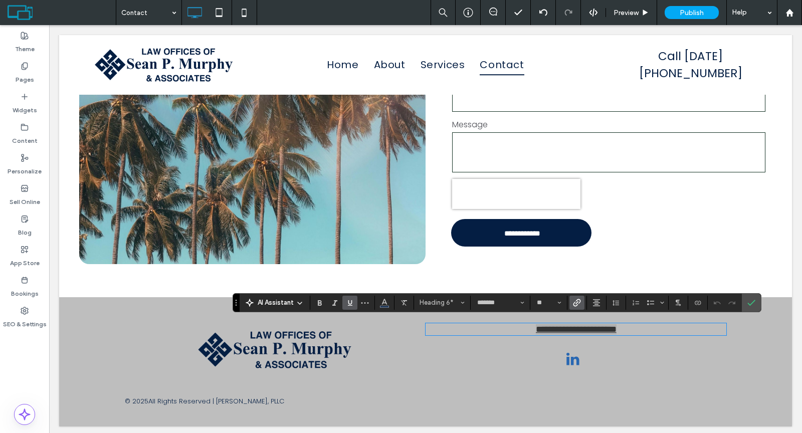
click at [349, 302] on icon "Underline" at bounding box center [350, 303] width 8 height 8
click at [575, 304] on use "Link" at bounding box center [577, 303] width 8 height 8
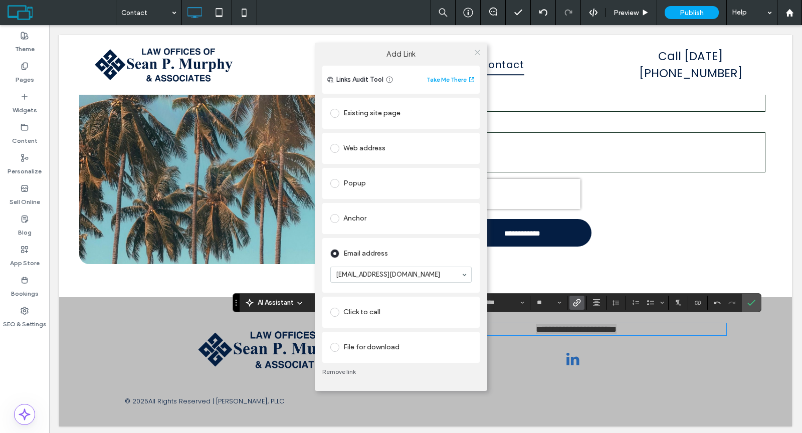
click at [476, 52] on icon at bounding box center [478, 53] width 8 height 8
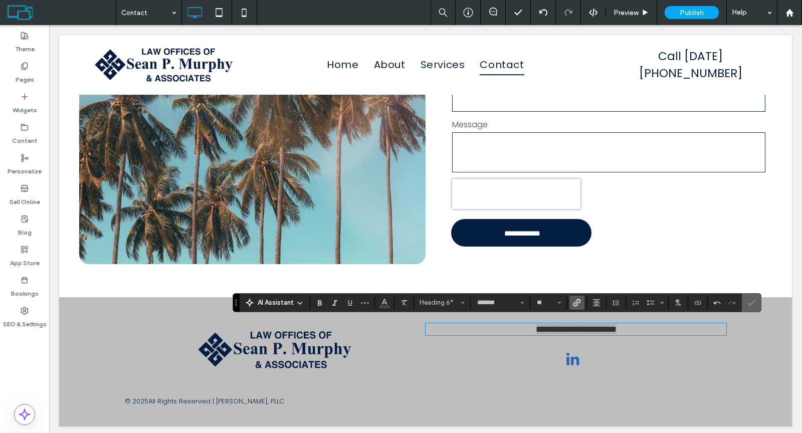
click at [749, 305] on icon "Confirm" at bounding box center [751, 303] width 8 height 8
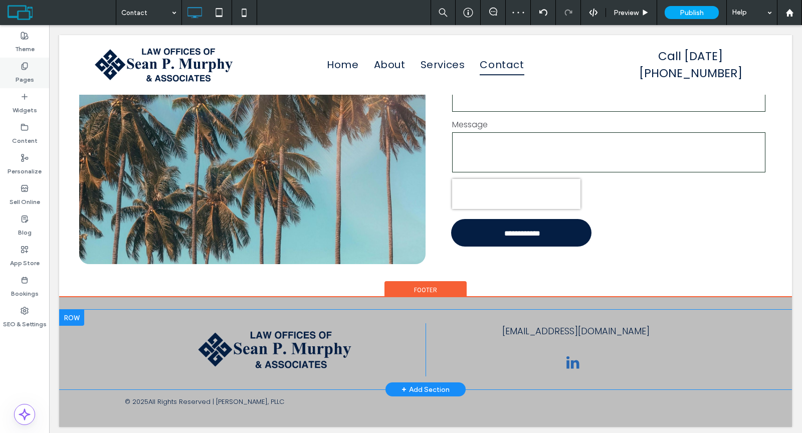
click at [30, 70] on div "Pages" at bounding box center [24, 73] width 49 height 31
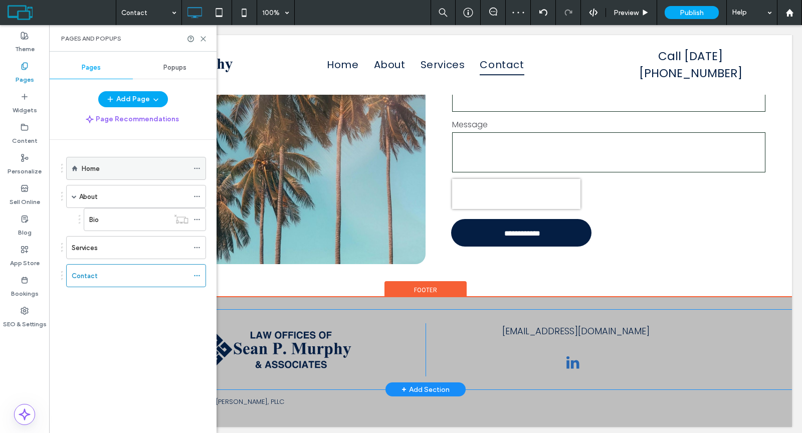
click at [151, 160] on div "Home" at bounding box center [135, 168] width 107 height 22
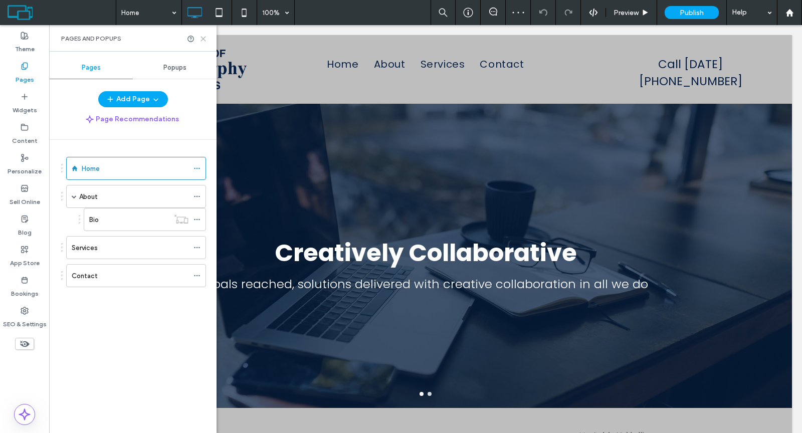
click at [204, 36] on icon at bounding box center [204, 39] width 8 height 8
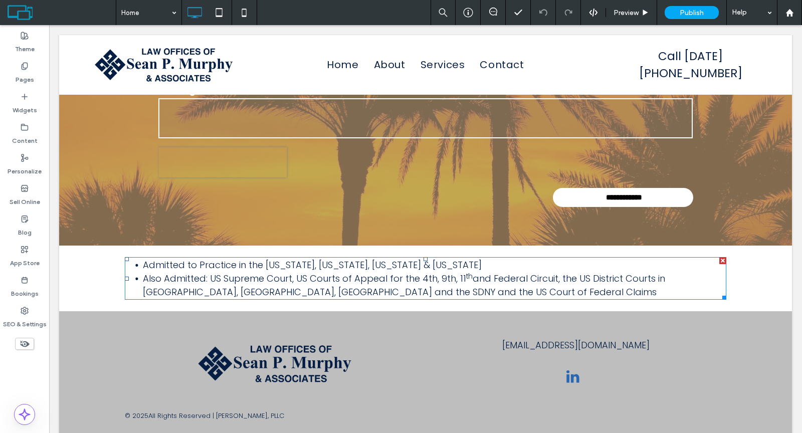
scroll to position [1138, 0]
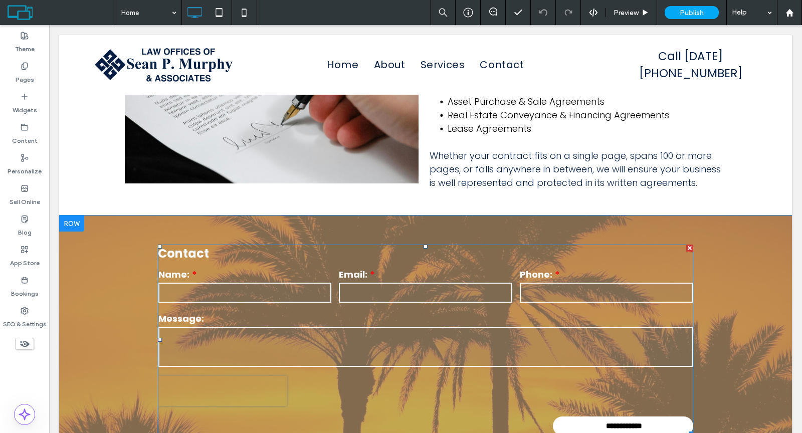
click at [376, 327] on textarea at bounding box center [425, 347] width 534 height 40
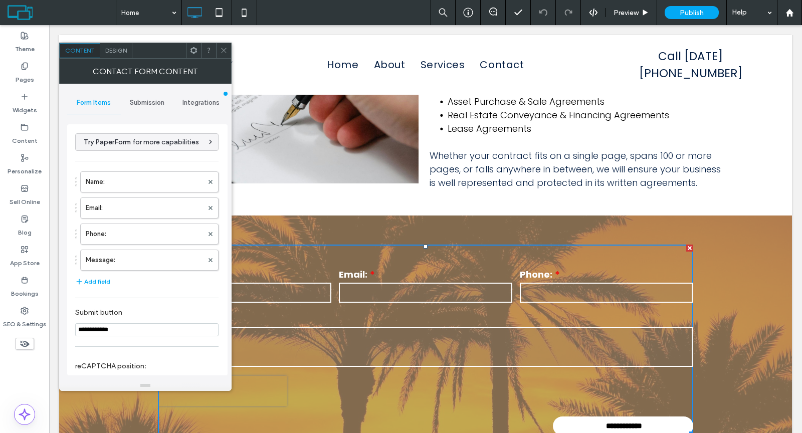
click at [143, 94] on div "Submission" at bounding box center [148, 103] width 54 height 22
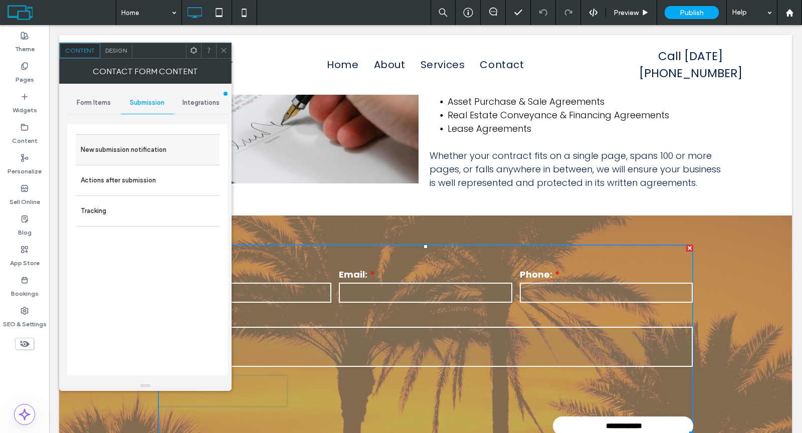
click at [140, 143] on label "New submission notification" at bounding box center [148, 150] width 134 height 20
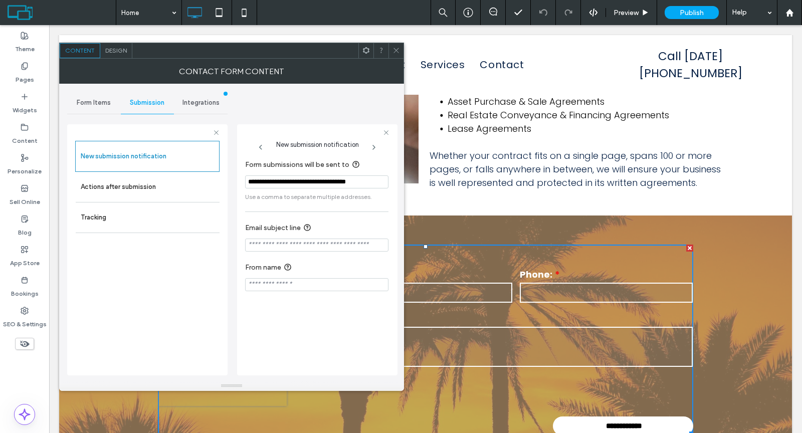
scroll to position [0, 6]
drag, startPoint x: 315, startPoint y: 185, endPoint x: 397, endPoint y: 185, distance: 81.7
click at [397, 185] on div "**********" at bounding box center [317, 249] width 160 height 251
paste input "**********"
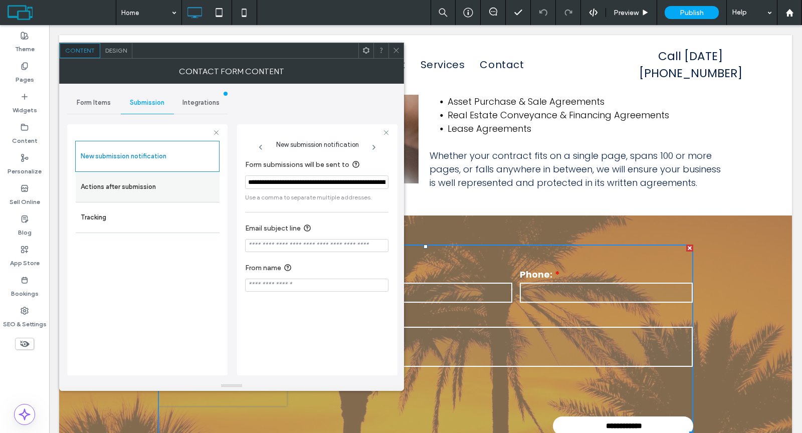
drag, startPoint x: 387, startPoint y: 181, endPoint x: 213, endPoint y: 179, distance: 174.0
click at [213, 179] on div "**********" at bounding box center [147, 248] width 160 height 264
click at [315, 183] on input "**********" at bounding box center [316, 182] width 143 height 14
drag, startPoint x: 365, startPoint y: 209, endPoint x: 442, endPoint y: 176, distance: 84.0
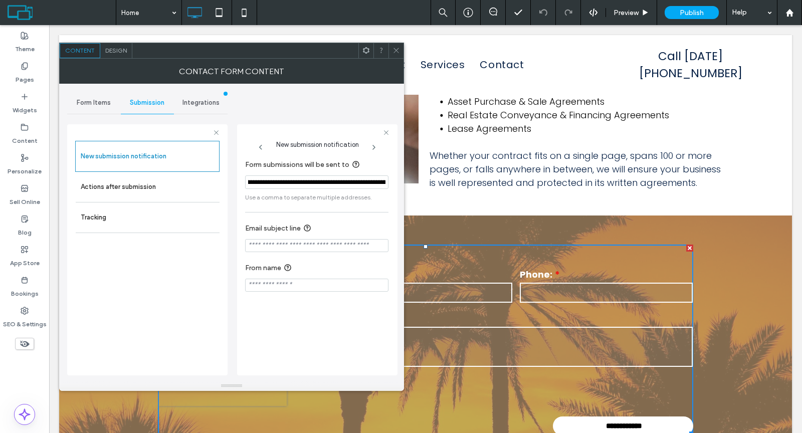
scroll to position [0, 0]
drag, startPoint x: 386, startPoint y: 181, endPoint x: 315, endPoint y: 182, distance: 70.7
click at [315, 182] on input "**********" at bounding box center [316, 182] width 143 height 14
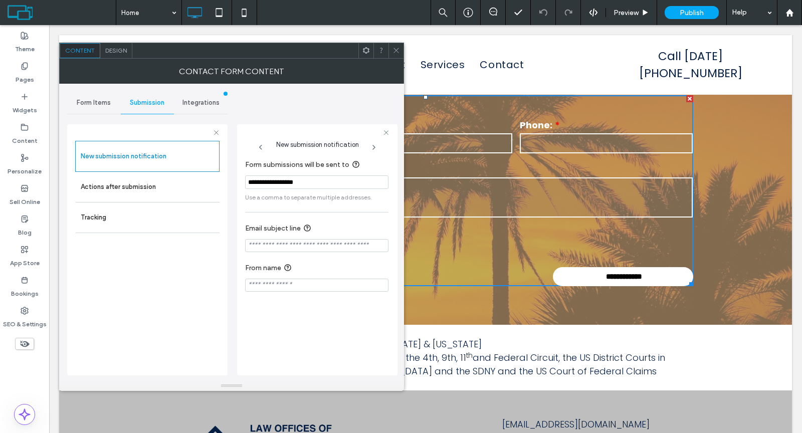
scroll to position [1367, 0]
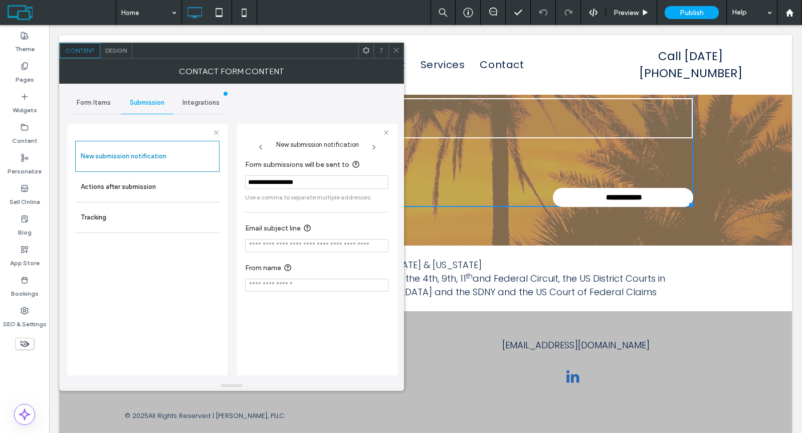
type input "**********"
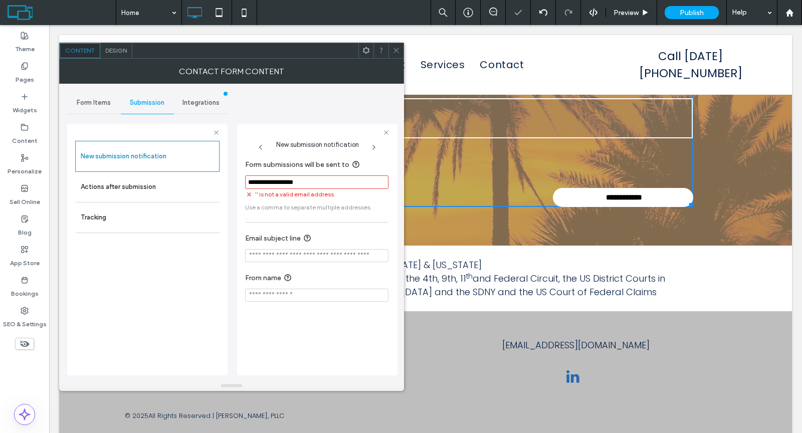
click at [560, 339] on link "Intake@SPMurphyPLLC.com" at bounding box center [575, 345] width 147 height 13
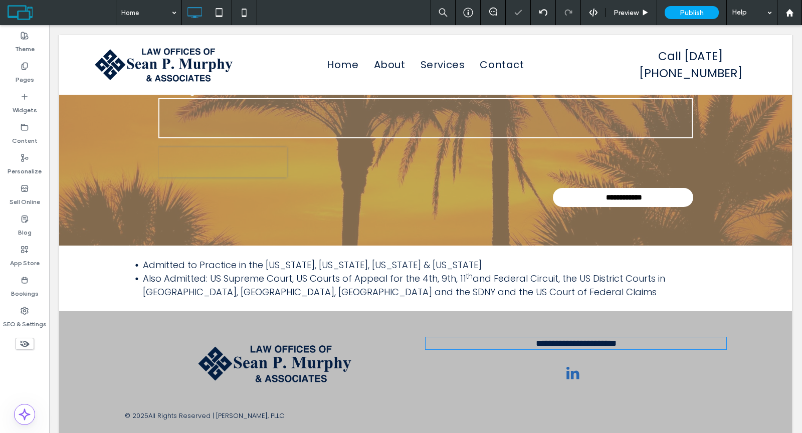
type input "*******"
type input "**"
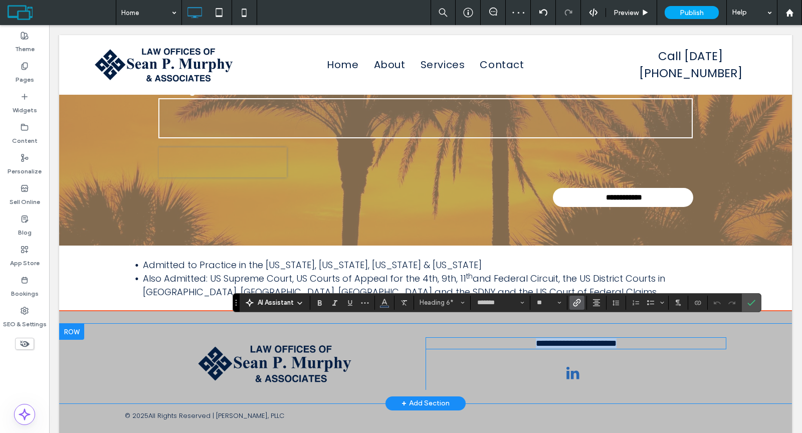
copy link "**********"
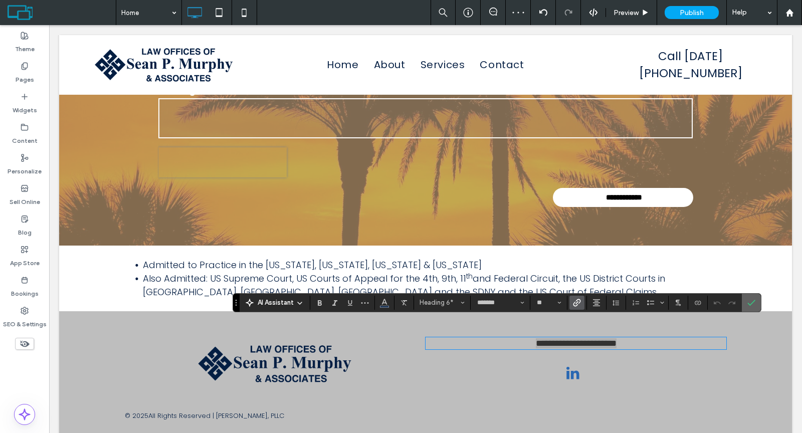
click at [754, 299] on label "Confirm" at bounding box center [751, 303] width 15 height 18
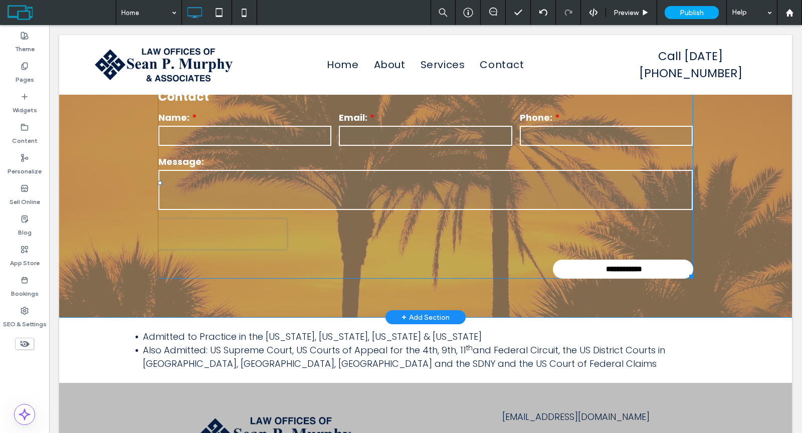
scroll to position [1244, 0]
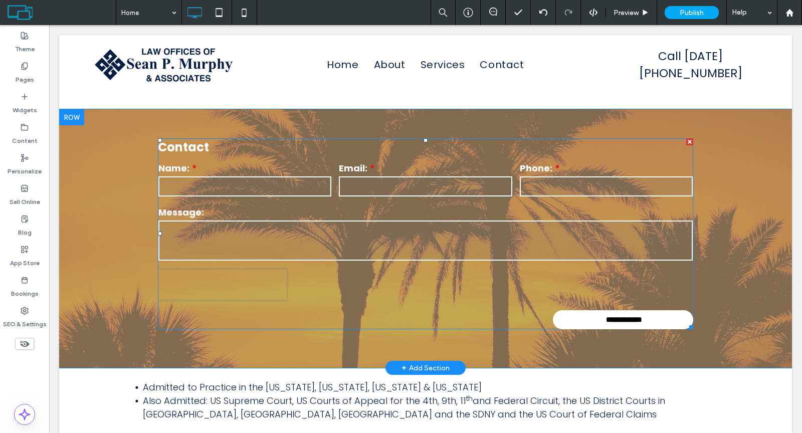
click at [450, 202] on div "Message:" at bounding box center [426, 234] width 542 height 64
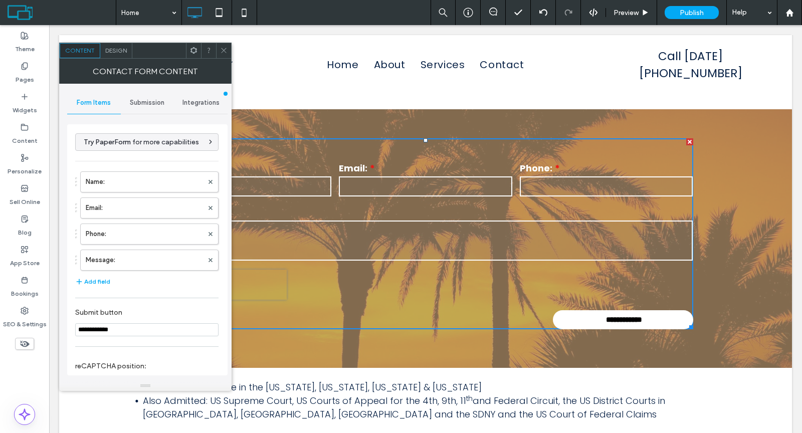
click at [144, 102] on span "Submission" at bounding box center [147, 103] width 35 height 8
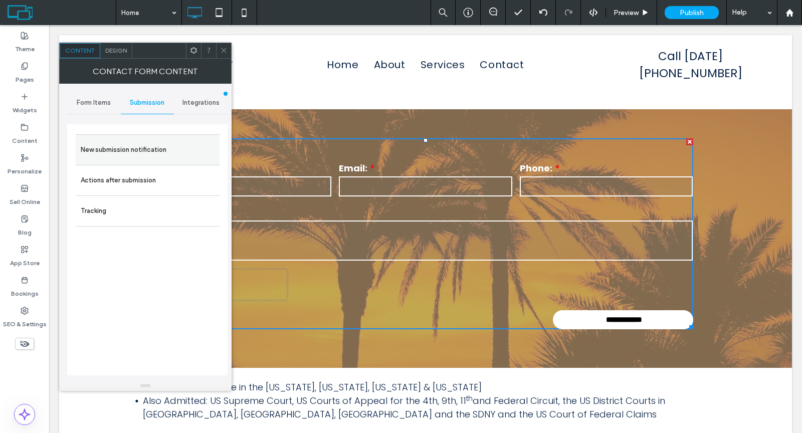
click at [158, 155] on label "New submission notification" at bounding box center [148, 150] width 134 height 20
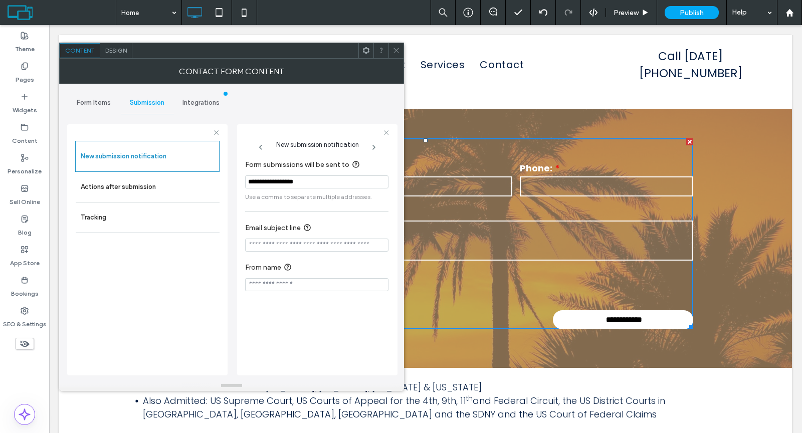
click at [329, 183] on input "**********" at bounding box center [316, 181] width 143 height 13
paste input "**********"
type input "**********"
click at [338, 129] on div at bounding box center [317, 132] width 144 height 7
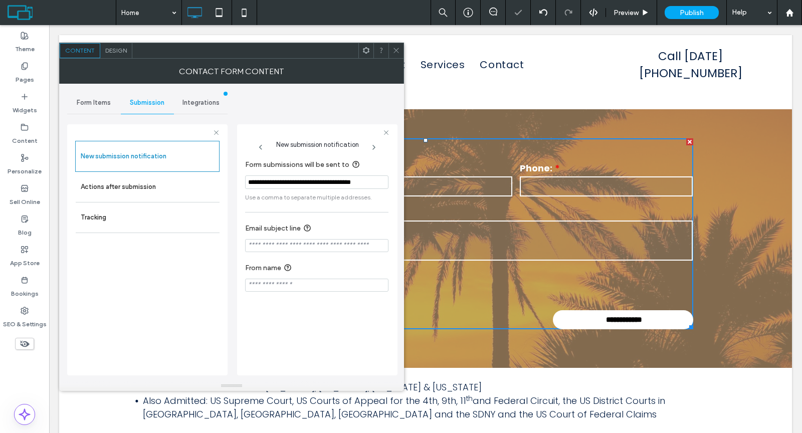
scroll to position [0, 0]
click at [397, 49] on use at bounding box center [396, 50] width 5 height 5
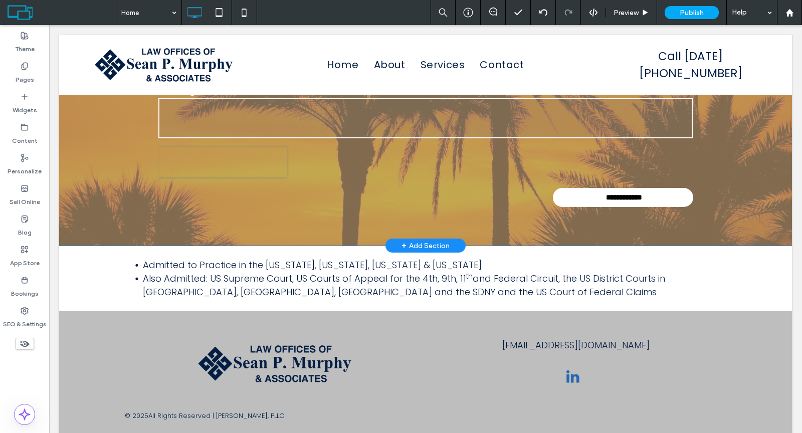
scroll to position [1365, 0]
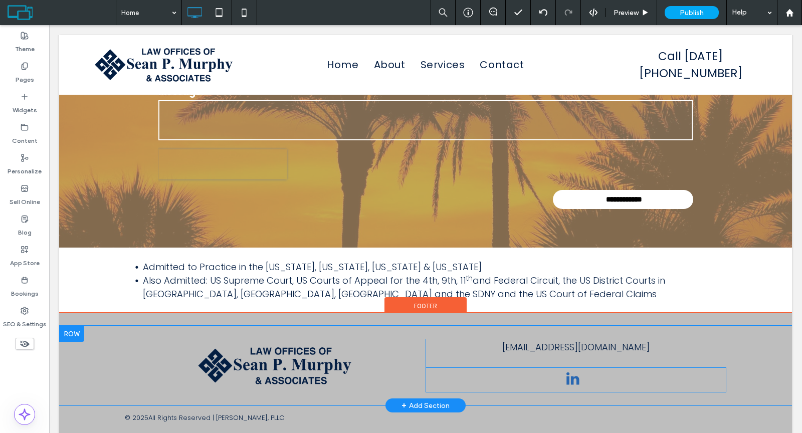
click at [562, 367] on span "linkedin" at bounding box center [573, 378] width 23 height 23
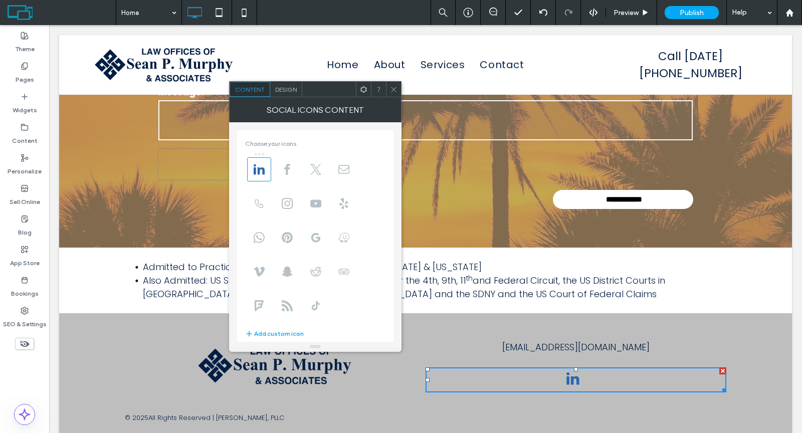
click at [287, 84] on div "Design" at bounding box center [286, 89] width 32 height 15
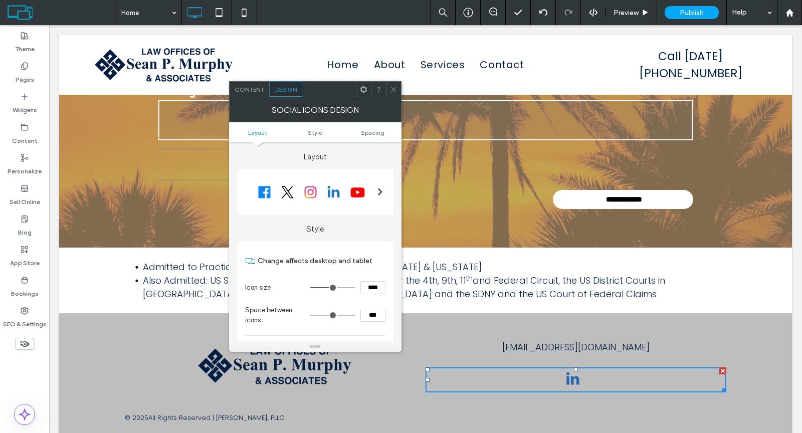
type input "**"
type input "****"
type input "**"
type input "****"
type input "**"
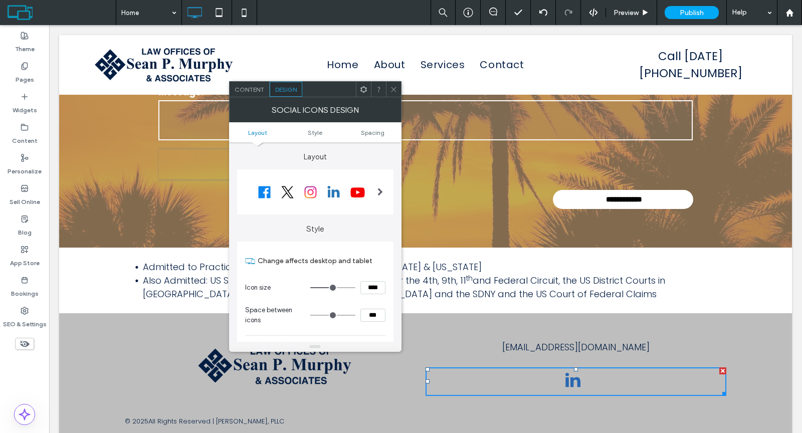
click at [335, 287] on input "range" at bounding box center [332, 287] width 45 height 1
click at [393, 88] on icon at bounding box center [394, 90] width 8 height 8
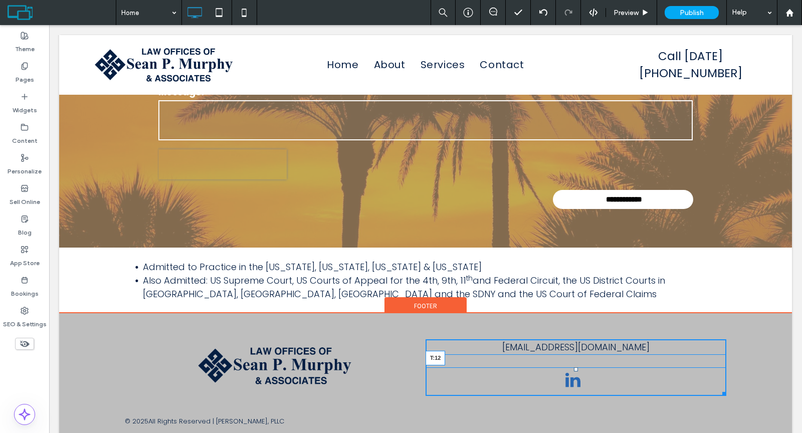
drag, startPoint x: 571, startPoint y: 350, endPoint x: 571, endPoint y: 345, distance: 5.5
click at [574, 367] on div at bounding box center [576, 369] width 4 height 4
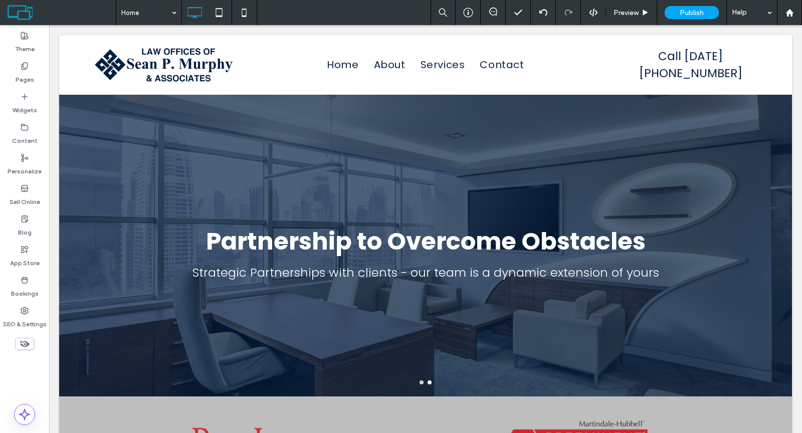
scroll to position [0, 0]
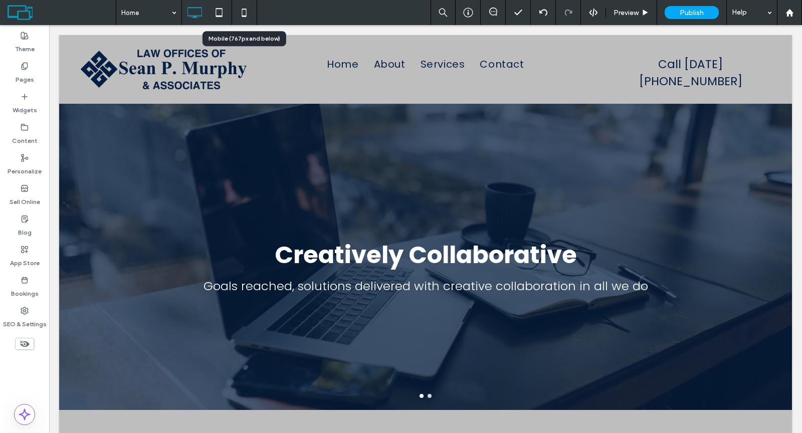
click at [247, 15] on icon at bounding box center [244, 13] width 20 height 20
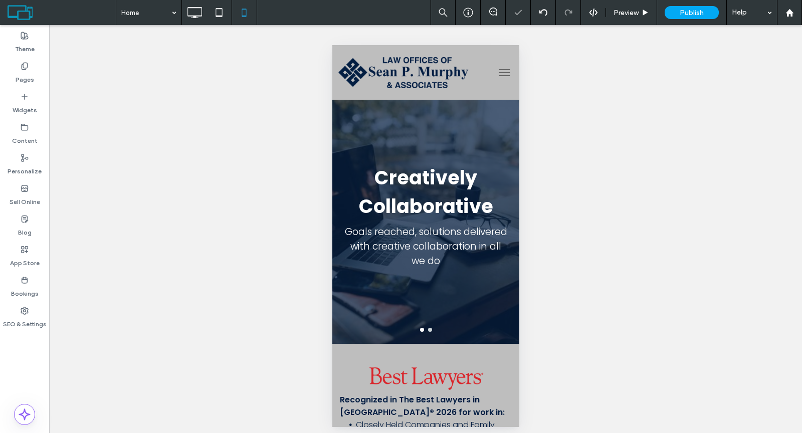
click at [498, 72] on span "menu" at bounding box center [503, 72] width 11 height 1
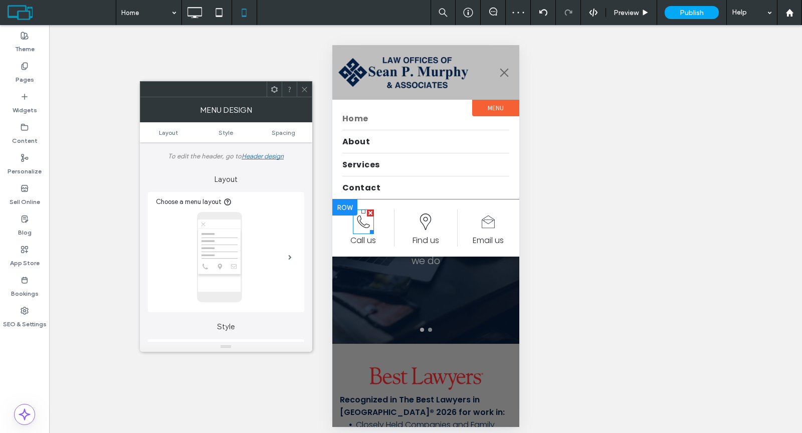
click at [362, 224] on icon at bounding box center [362, 222] width 21 height 25
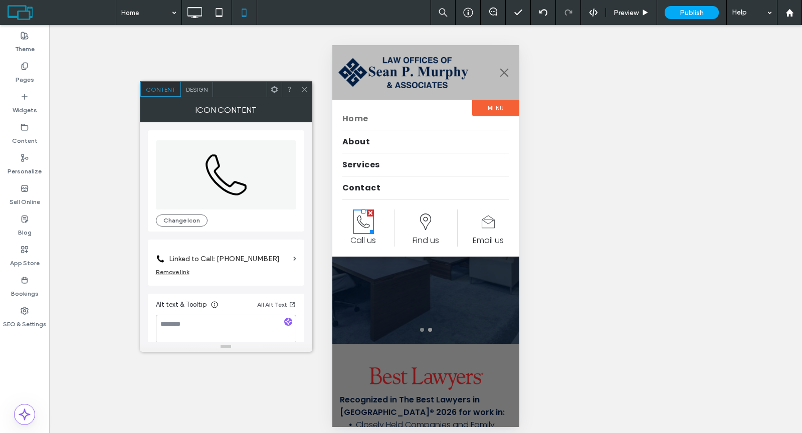
click at [304, 88] on use at bounding box center [304, 89] width 5 height 5
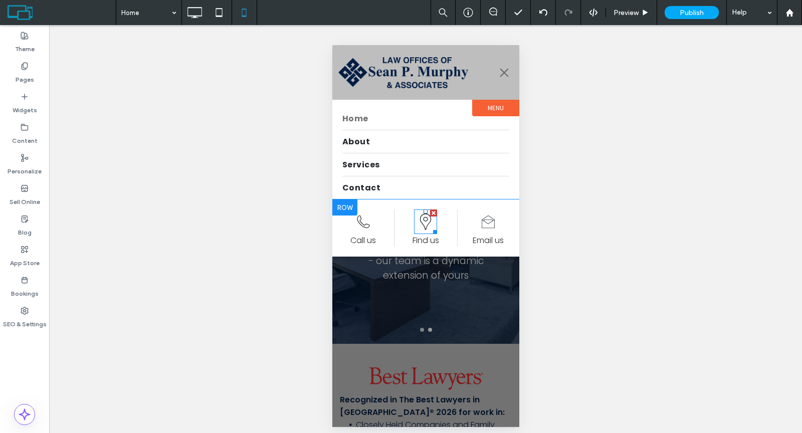
click at [423, 220] on icon at bounding box center [425, 222] width 23 height 25
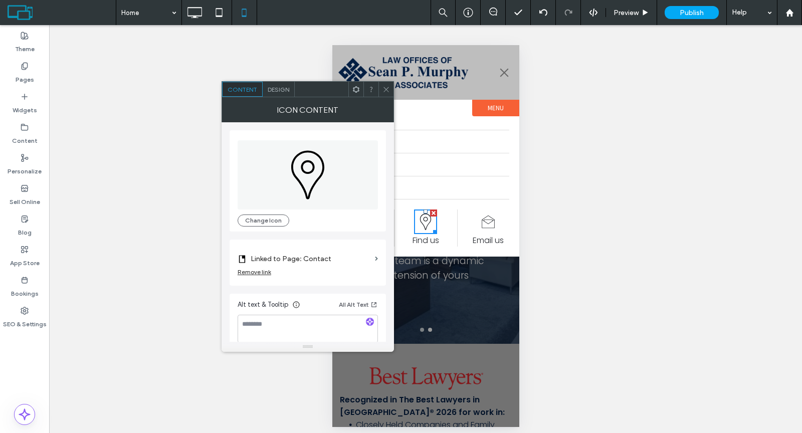
click at [386, 88] on icon at bounding box center [386, 90] width 8 height 8
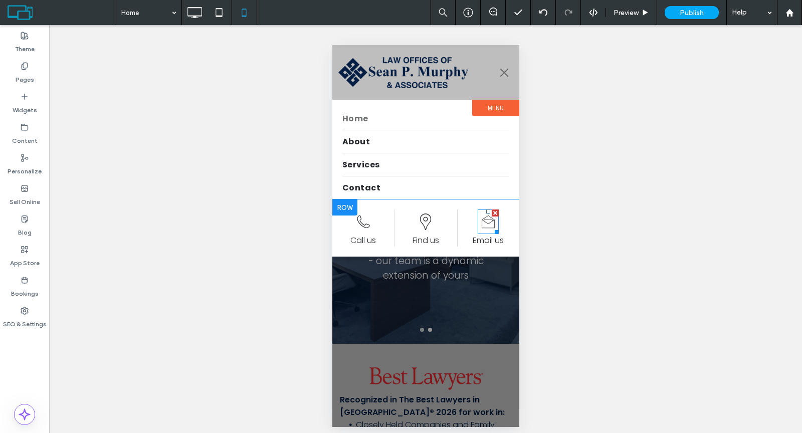
click at [487, 221] on icon at bounding box center [487, 222] width 21 height 25
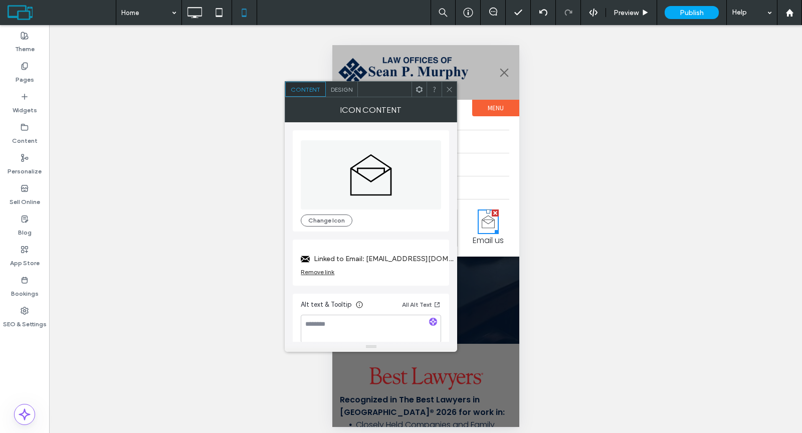
click at [449, 89] on icon at bounding box center [450, 90] width 8 height 8
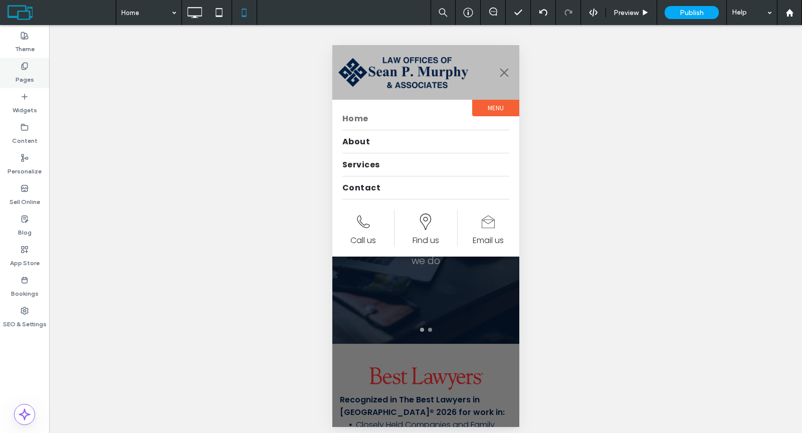
click at [26, 74] on label "Pages" at bounding box center [25, 77] width 19 height 14
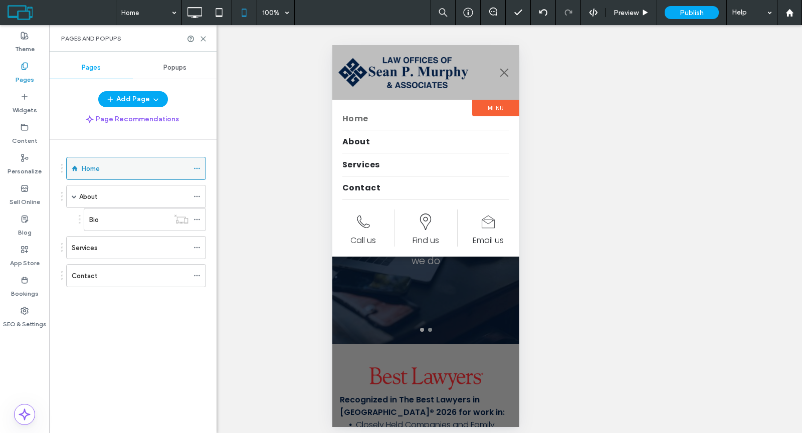
click at [108, 165] on div "Home" at bounding box center [135, 168] width 107 height 11
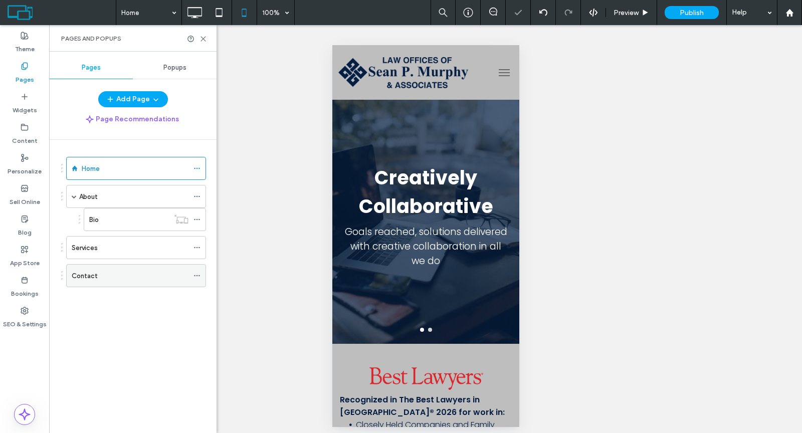
click at [115, 266] on div "Contact" at bounding box center [130, 276] width 117 height 22
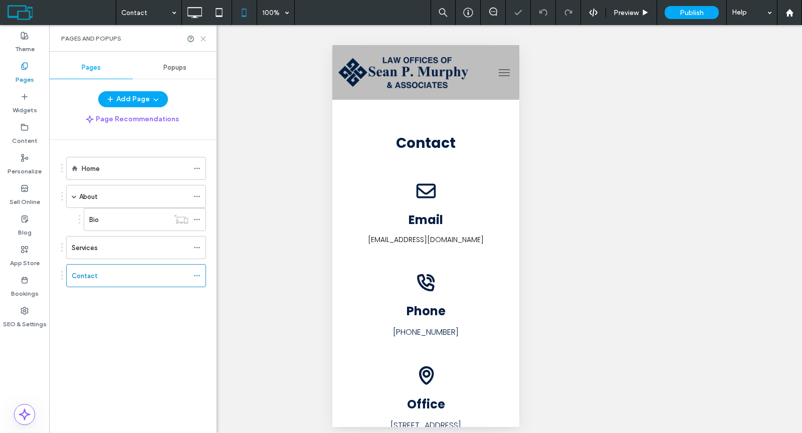
click at [202, 36] on icon at bounding box center [204, 39] width 8 height 8
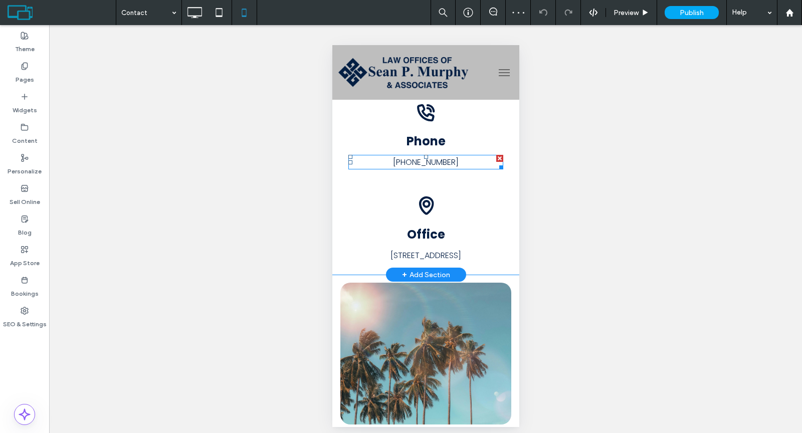
scroll to position [177, 0]
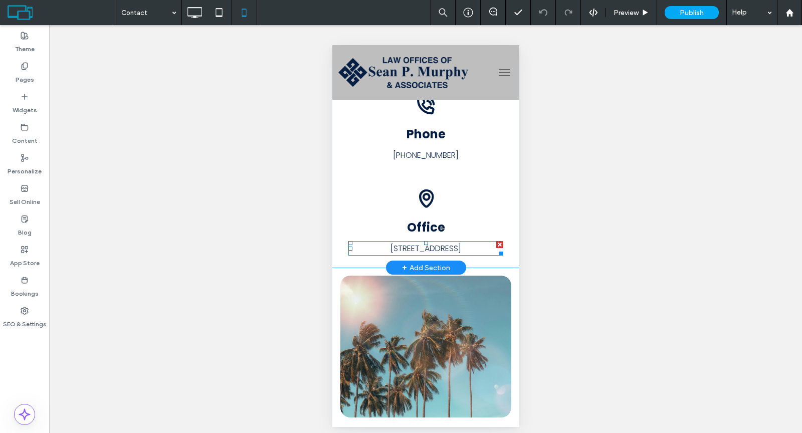
click at [439, 248] on span "207 Broad Avenue S., Naples, FL 34102" at bounding box center [425, 249] width 71 height 12
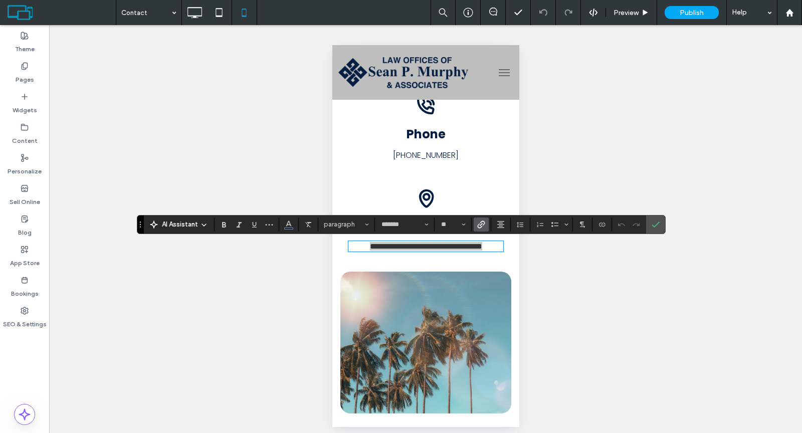
click at [480, 224] on icon "Link" at bounding box center [481, 225] width 8 height 8
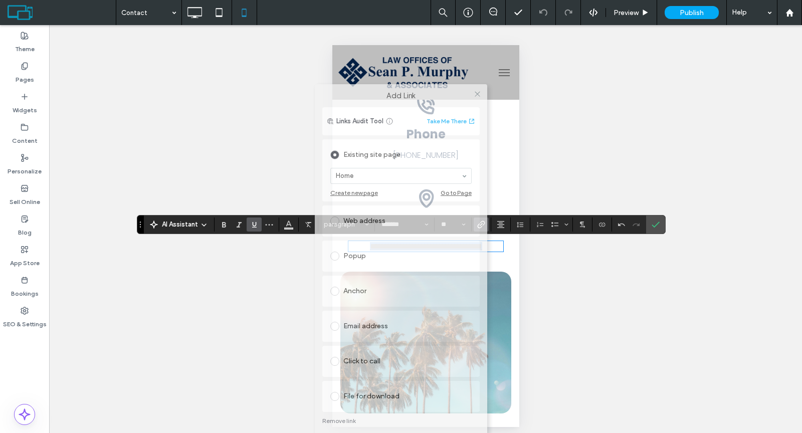
drag, startPoint x: 361, startPoint y: 136, endPoint x: 352, endPoint y: 114, distance: 23.6
click at [352, 114] on div "Add Link Links Audit Tool Take Me There Existing site page Home Create new page…" at bounding box center [401, 262] width 172 height 356
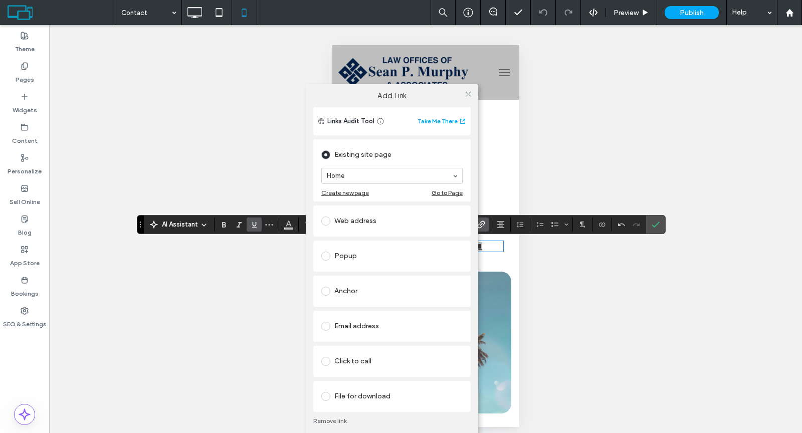
click at [339, 419] on link "Remove link" at bounding box center [391, 421] width 157 height 8
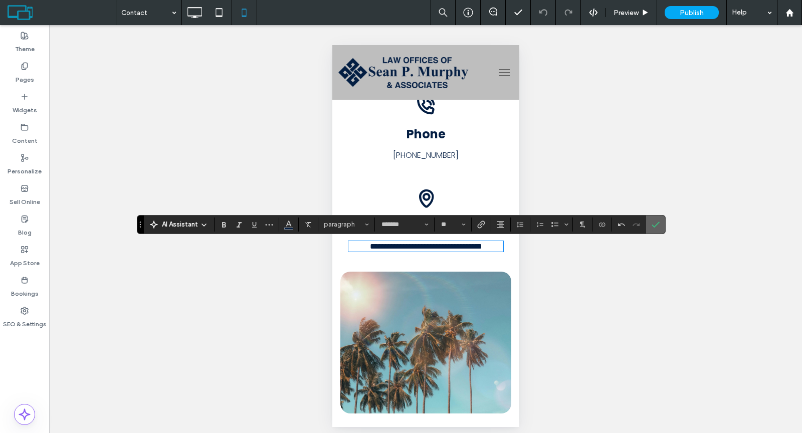
click at [652, 224] on icon "Confirm" at bounding box center [656, 225] width 8 height 8
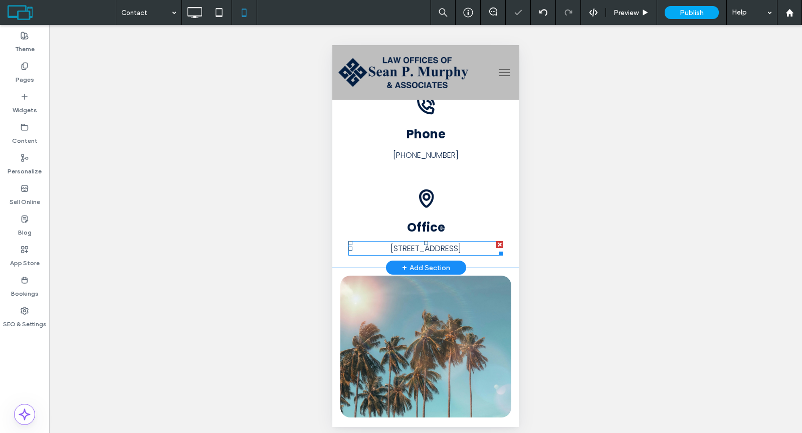
click at [450, 250] on span "207 Broad Avenue S., Naples, FL 34102" at bounding box center [425, 249] width 71 height 12
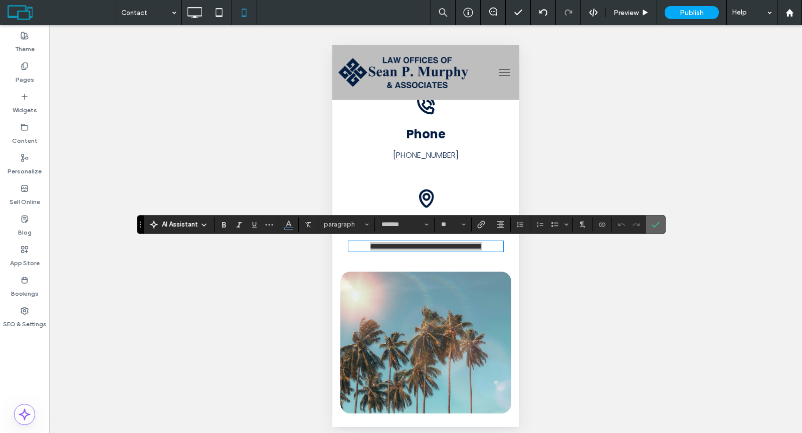
click at [654, 224] on icon "Confirm" at bounding box center [656, 225] width 8 height 8
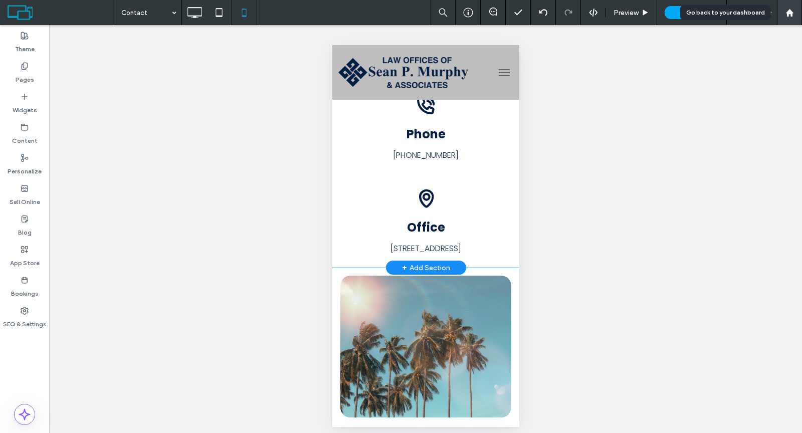
click at [788, 12] on use at bounding box center [790, 13] width 8 height 8
